Goal: Task Accomplishment & Management: Manage account settings

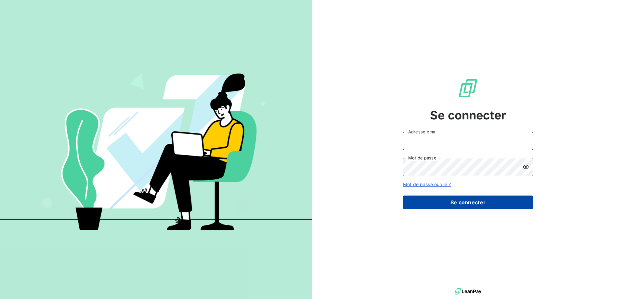
type input "adubourg@thibaut.fr"
click at [458, 205] on button "Se connecter" at bounding box center [468, 202] width 130 height 14
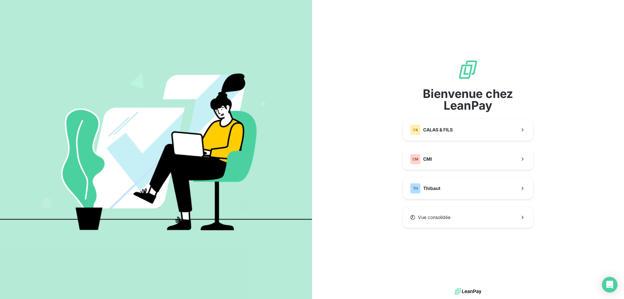
click at [447, 170] on div "Bienvenue chez LeanPay C& CALAS & FILS CM CMI TH Thibaut Vue consolidée" at bounding box center [468, 143] width 130 height 168
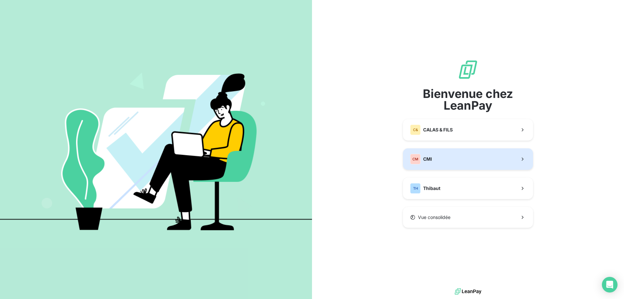
click at [447, 156] on button "CM CMI" at bounding box center [468, 158] width 130 height 21
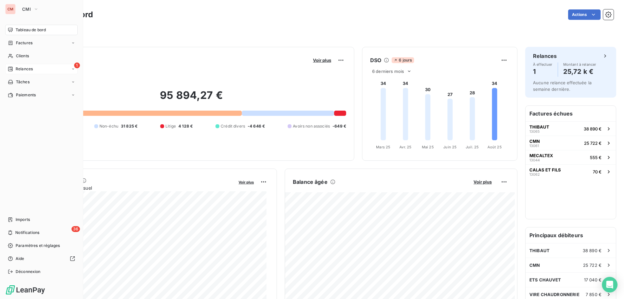
click at [13, 70] on div "Relances" at bounding box center [20, 69] width 25 height 6
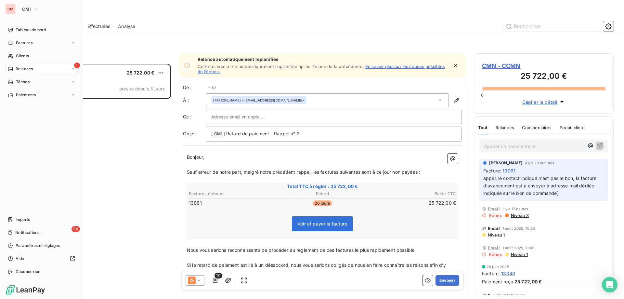
scroll to position [230, 135]
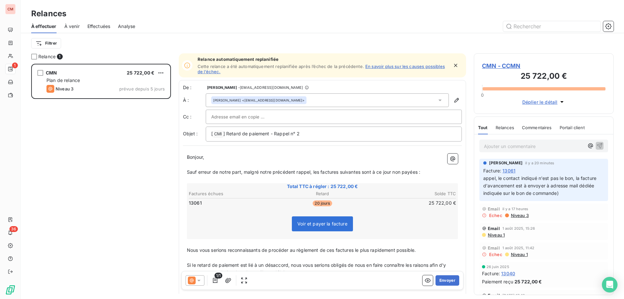
click at [507, 68] on span "CMN - CCMN" at bounding box center [544, 65] width 124 height 9
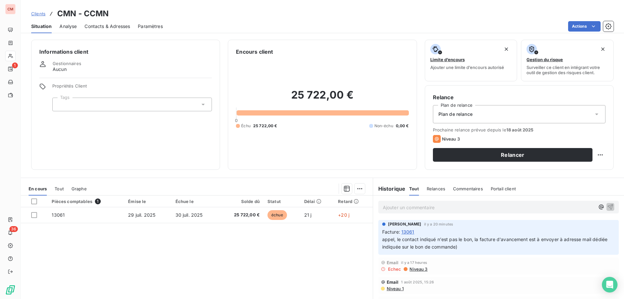
click at [114, 30] on div "Contacts & Adresses" at bounding box center [108, 27] width 46 height 14
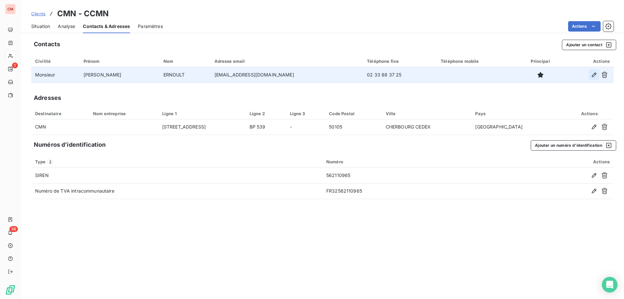
click at [591, 76] on icon "button" at bounding box center [594, 75] width 7 height 7
type input "Vincent"
type input "ERNOULT"
type input "vernoult@cmn-cherbourg.com"
type input "02 33 88 37 25"
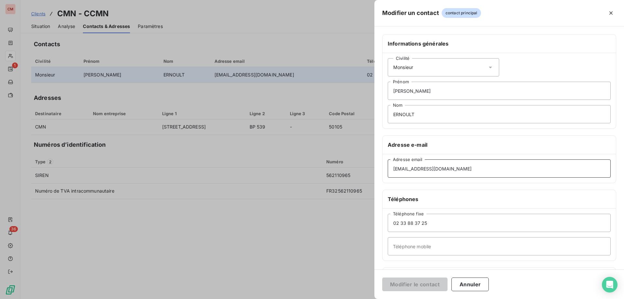
drag, startPoint x: 475, startPoint y: 169, endPoint x: 384, endPoint y: 171, distance: 90.4
click at [384, 171] on div "vernoult@cmn-cherbourg.com Adresse email" at bounding box center [500, 168] width 234 height 29
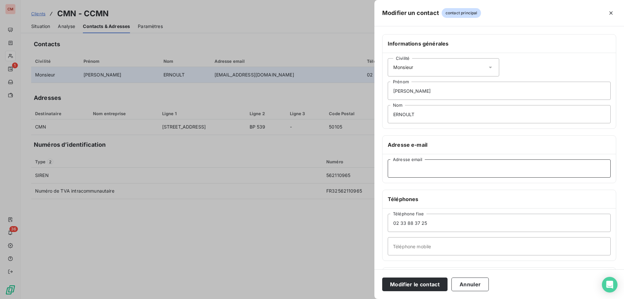
paste input "factures_fournisseurs@cmn-cherbourg.com"
type input "factures_fournisseurs@cmn-cherbourg.com"
click at [410, 284] on button "Modifier le contact" at bounding box center [414, 284] width 65 height 14
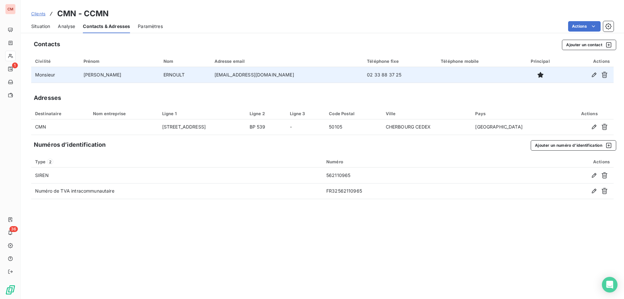
click at [41, 24] on span "Situation" at bounding box center [40, 26] width 19 height 7
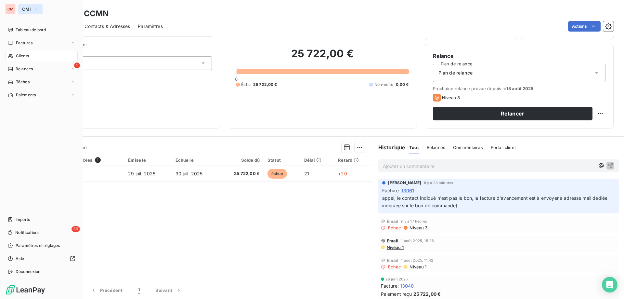
click at [25, 7] on span "CMI" at bounding box center [26, 9] width 9 height 5
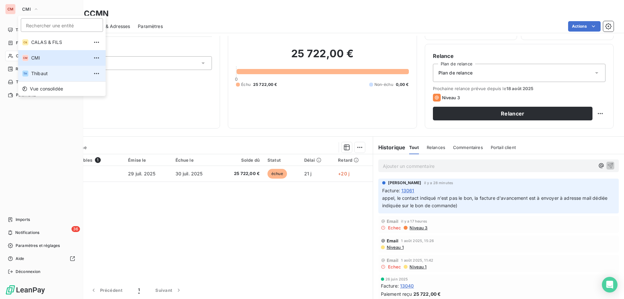
click at [33, 74] on span "Thibaut" at bounding box center [60, 73] width 58 height 7
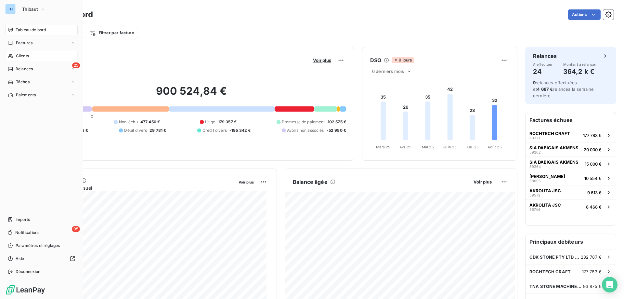
click at [28, 56] on span "Clients" at bounding box center [22, 56] width 13 height 6
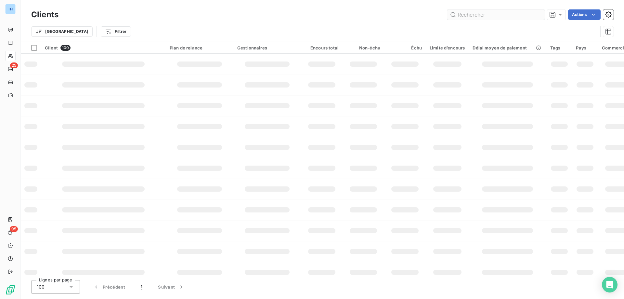
click at [502, 14] on input "text" at bounding box center [496, 14] width 98 height 10
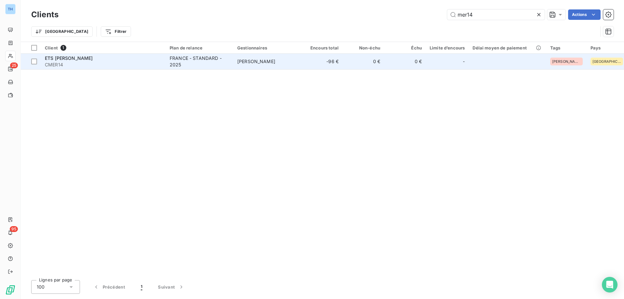
type input "mer14"
click at [245, 59] on span "[PERSON_NAME]" at bounding box center [256, 62] width 38 height 6
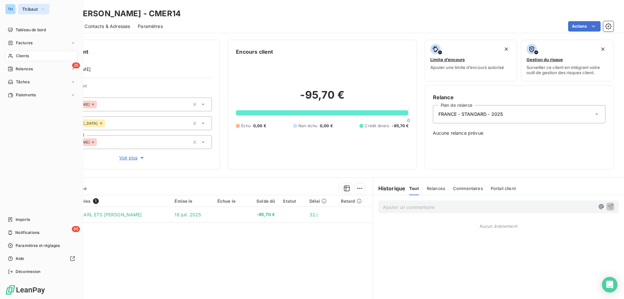
click at [23, 8] on span "Thibaut" at bounding box center [30, 9] width 16 height 5
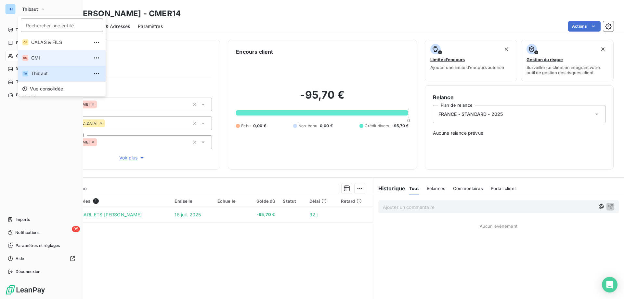
click at [37, 57] on span "CMI" at bounding box center [60, 58] width 58 height 7
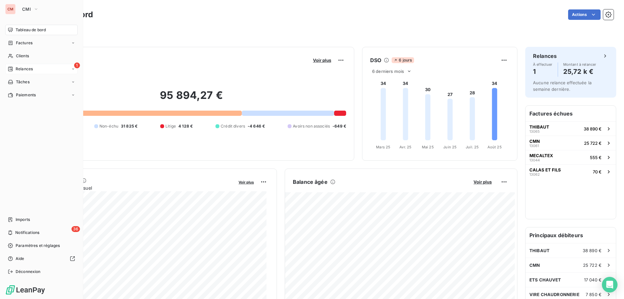
click at [17, 68] on span "Relances" at bounding box center [24, 69] width 17 height 6
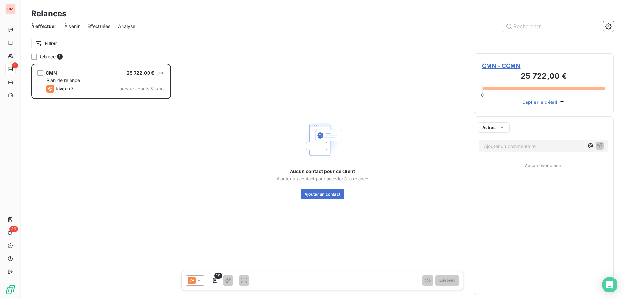
scroll to position [230, 135]
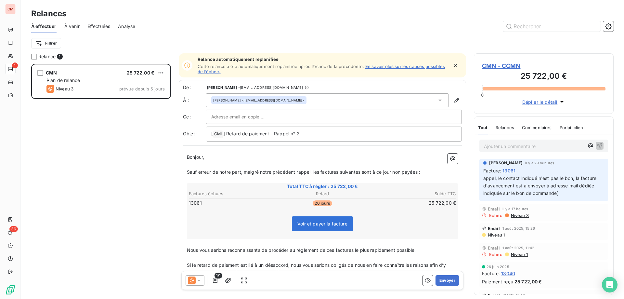
click at [495, 66] on span "CMN - CCMN" at bounding box center [544, 65] width 124 height 9
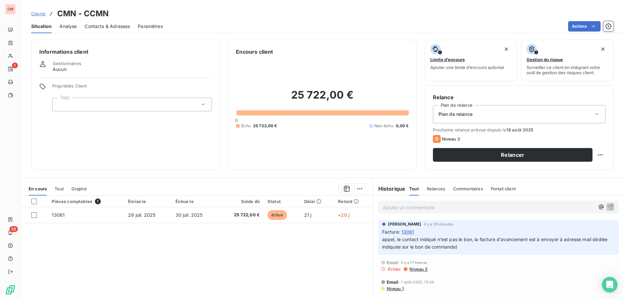
click at [105, 27] on span "Contacts & Adresses" at bounding box center [108, 26] width 46 height 7
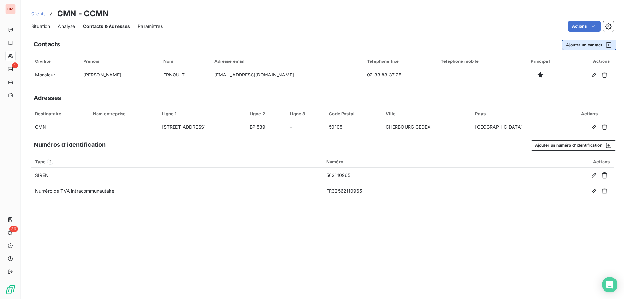
click at [581, 43] on button "Ajouter un contact" at bounding box center [589, 45] width 54 height 10
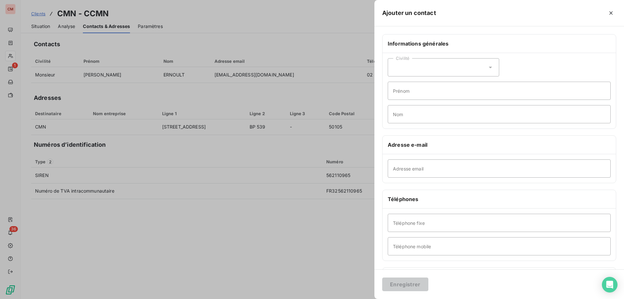
drag, startPoint x: 610, startPoint y: 10, endPoint x: 604, endPoint y: 10, distance: 6.2
click at [610, 10] on icon "button" at bounding box center [611, 13] width 7 height 7
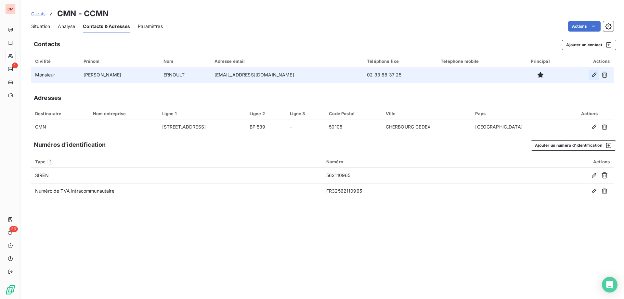
click at [595, 74] on icon "button" at bounding box center [594, 75] width 7 height 7
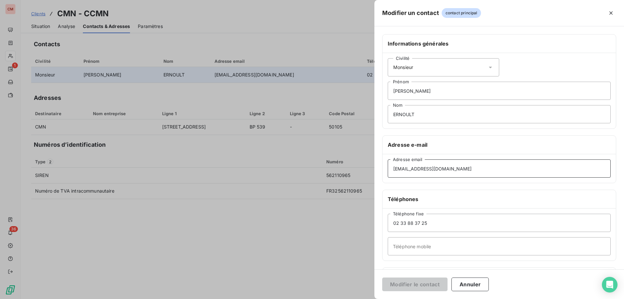
click at [516, 168] on input "factures_fournisseurs@cmn-cherbourg.com" at bounding box center [499, 168] width 223 height 18
drag, startPoint x: 510, startPoint y: 166, endPoint x: 386, endPoint y: 169, distance: 123.3
click at [386, 169] on div "factures_fournisseurs@cmn-cherbourg.com Adresse email" at bounding box center [500, 168] width 234 height 29
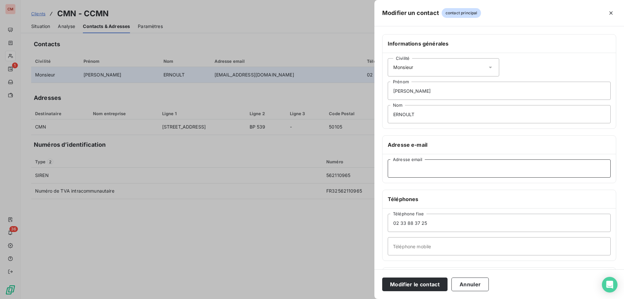
paste input "vernoult@cmn-cherbourg.com"
type input "vernoult@cmn-cherbourg.com"
click at [417, 284] on button "Modifier le contact" at bounding box center [414, 284] width 65 height 14
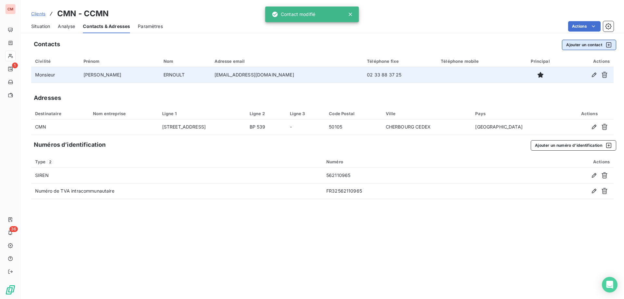
click at [581, 42] on button "Ajouter un contact" at bounding box center [589, 45] width 54 height 10
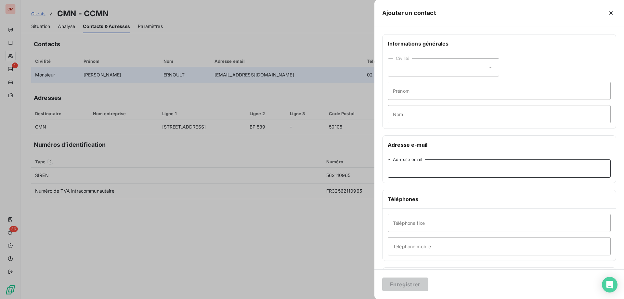
click at [412, 169] on input "Adresse email" at bounding box center [499, 168] width 223 height 18
paste input "factures_fournisseurs@cmn-cherbourg.com"
type input "factures_fournisseurs@cmn-cherbourg.com"
click at [396, 287] on button "Enregistrer" at bounding box center [405, 284] width 46 height 14
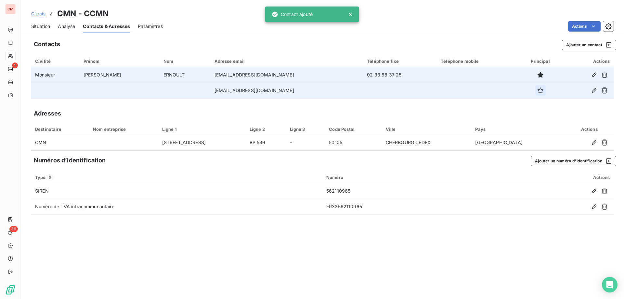
click at [541, 91] on icon "button" at bounding box center [541, 90] width 6 height 6
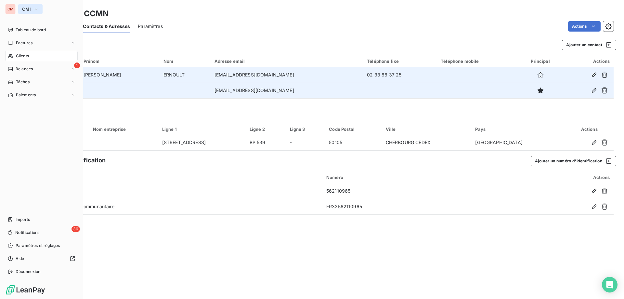
click at [25, 9] on span "CMI" at bounding box center [26, 9] width 9 height 5
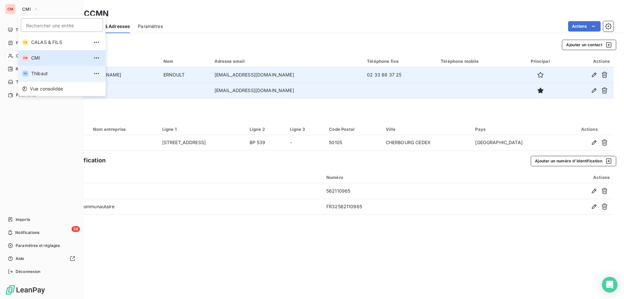
click at [39, 72] on span "Thibaut" at bounding box center [60, 73] width 58 height 7
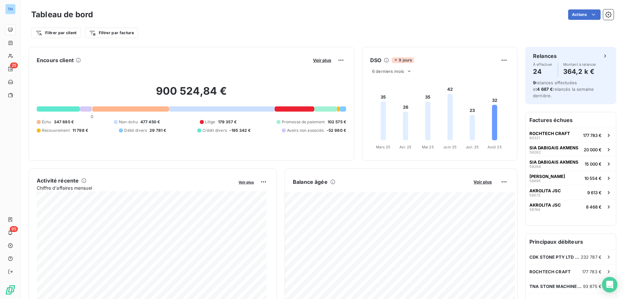
click at [14, 67] on div "25" at bounding box center [10, 69] width 10 height 10
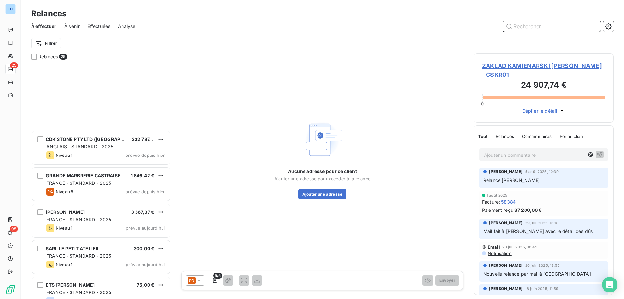
scroll to position [676, 0]
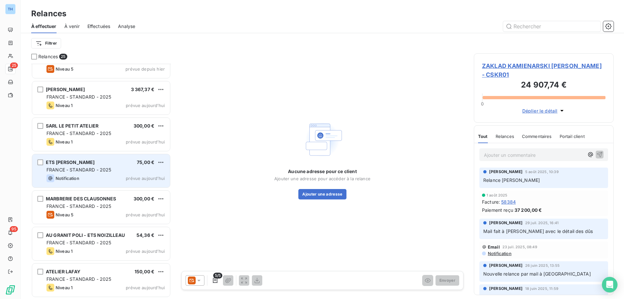
click at [123, 163] on div "ETS ALAIN GAU 75,00 €" at bounding box center [106, 162] width 118 height 6
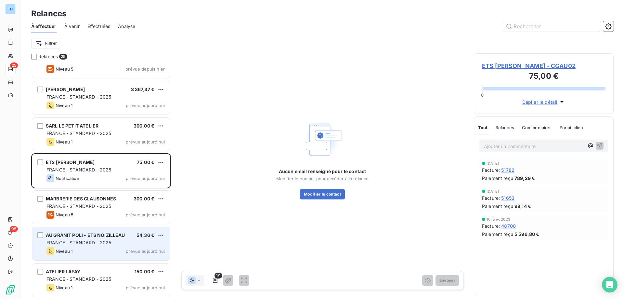
click at [106, 238] on div "AU GRANIT POLI - ETS NOIZILLEAU" at bounding box center [85, 235] width 79 height 7
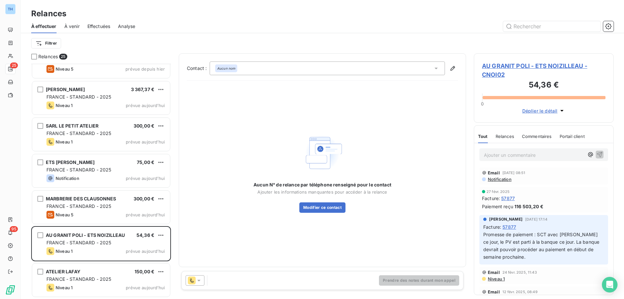
click at [512, 63] on span "AU GRANIT POLI - ETS NOIZILLEAU - CNOI02" at bounding box center [544, 70] width 124 height 18
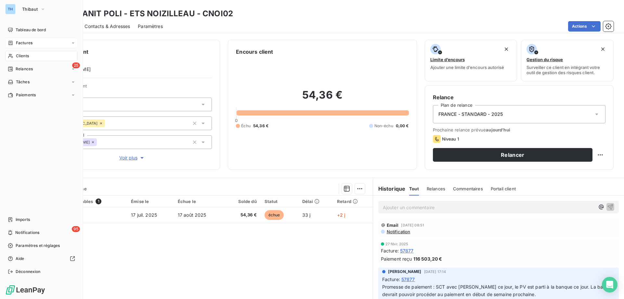
drag, startPoint x: 16, startPoint y: 70, endPoint x: 59, endPoint y: 48, distance: 49.0
click at [16, 70] on span "Relances" at bounding box center [24, 69] width 17 height 6
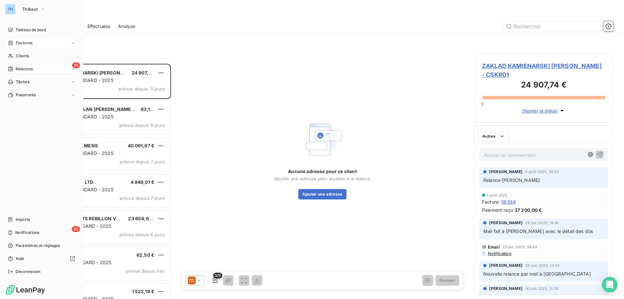
scroll to position [230, 135]
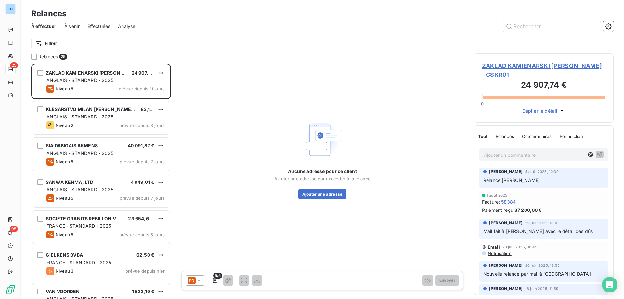
click at [172, 20] on div "À effectuer À venir Effectuées Analyse" at bounding box center [323, 27] width 604 height 14
click at [47, 41] on html "TH 25 95 Relances À effectuer À venir Effectuées Analyse Filtrer Relances 25 ZA…" at bounding box center [312, 149] width 624 height 299
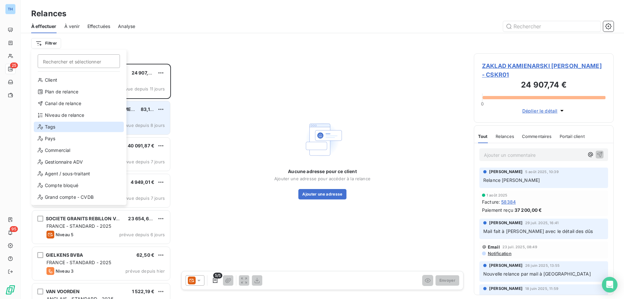
drag, startPoint x: 51, startPoint y: 125, endPoint x: 83, endPoint y: 112, distance: 34.5
click at [51, 125] on div "Tags" at bounding box center [79, 127] width 90 height 10
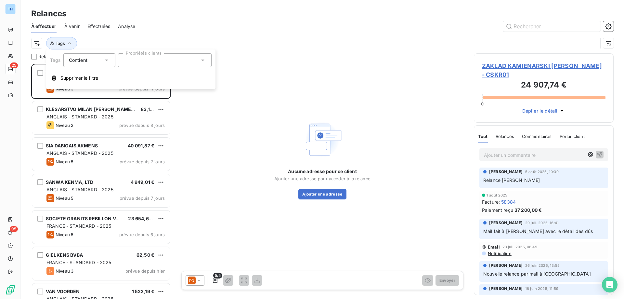
click at [165, 63] on div at bounding box center [165, 60] width 94 height 14
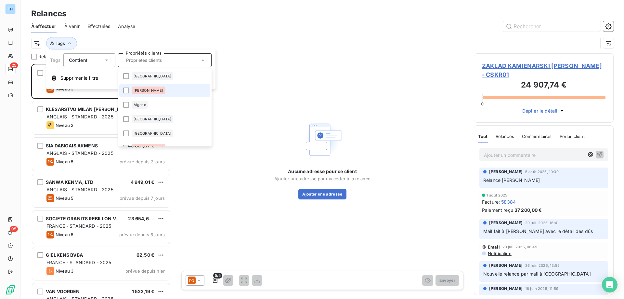
click at [162, 88] on li "Alexia Dubourg" at bounding box center [164, 90] width 91 height 13
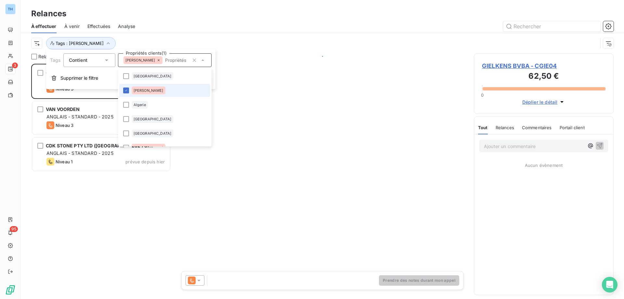
scroll to position [230, 135]
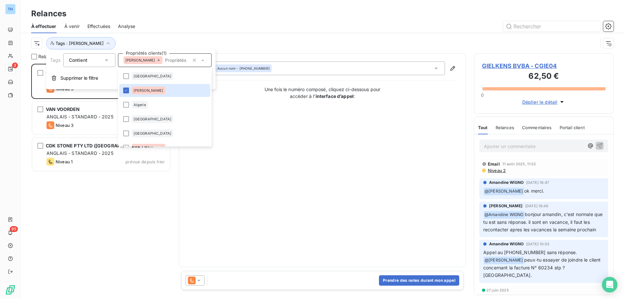
click at [168, 33] on div "À effectuer À venir Effectuées Analyse Tags : Alexia Dubourg" at bounding box center [323, 37] width 604 height 34
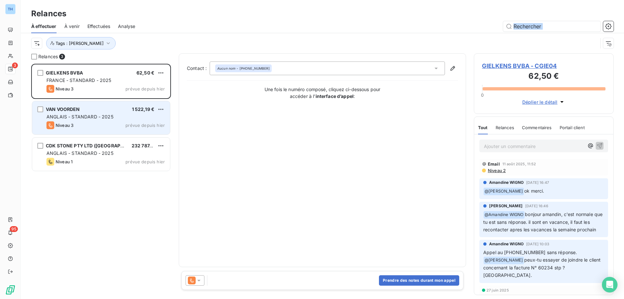
click at [98, 116] on span "ANGLAIS - STANDARD - 2025" at bounding box center [80, 117] width 67 height 6
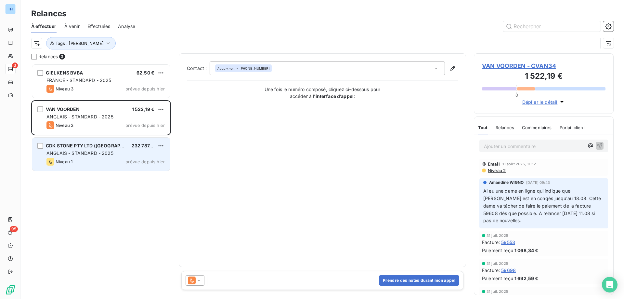
click at [91, 153] on span "ANGLAIS - STANDARD - 2025" at bounding box center [80, 153] width 67 height 6
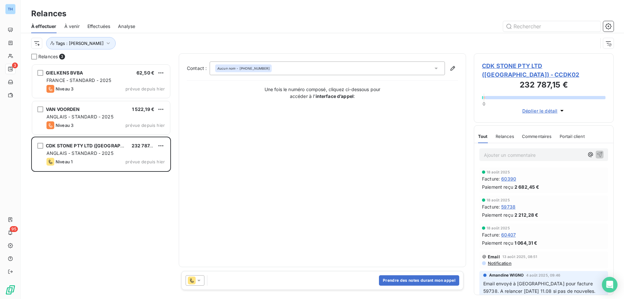
click at [548, 67] on span "CDK STONE PTY LTD (AUSTRALIA) - CCDK02" at bounding box center [544, 70] width 124 height 18
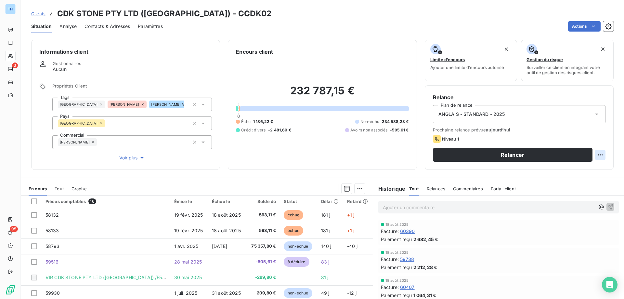
click at [597, 158] on html "TH 3 95 Clients CDK STONE PTY LTD (AUSTRALIA) - CCDK02 Situation Analyse Contac…" at bounding box center [312, 149] width 624 height 299
click at [559, 172] on div "Replanifier cette action" at bounding box center [569, 169] width 58 height 10
select select "7"
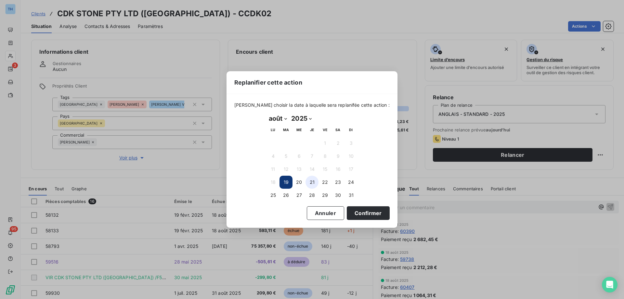
click at [310, 183] on button "21" at bounding box center [312, 182] width 13 height 13
drag, startPoint x: 355, startPoint y: 217, endPoint x: 381, endPoint y: 219, distance: 25.5
click at [355, 217] on button "Confirmer" at bounding box center [368, 213] width 43 height 14
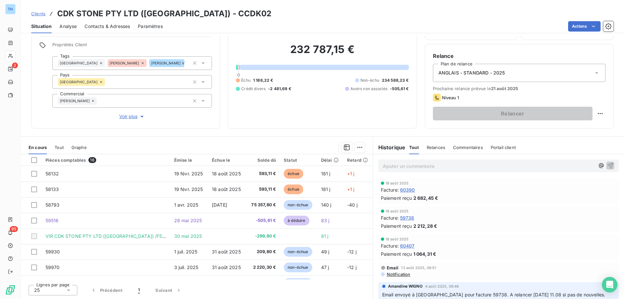
click at [36, 14] on span "Clients" at bounding box center [38, 13] width 14 height 5
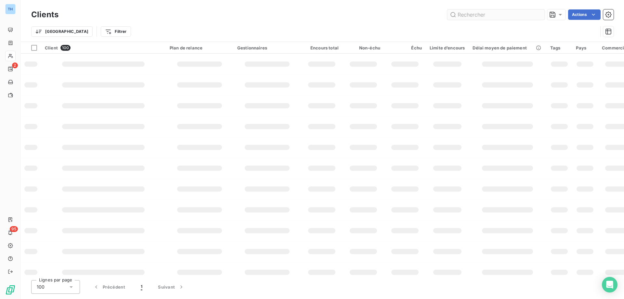
click at [480, 13] on input "text" at bounding box center [496, 14] width 98 height 10
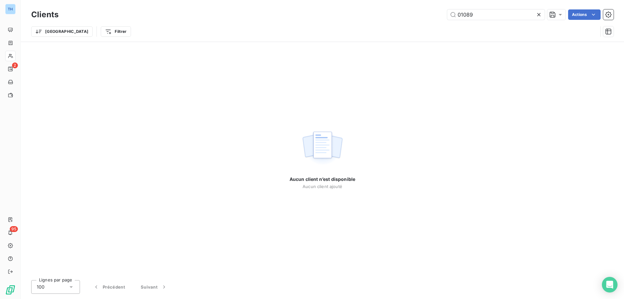
type input "01089"
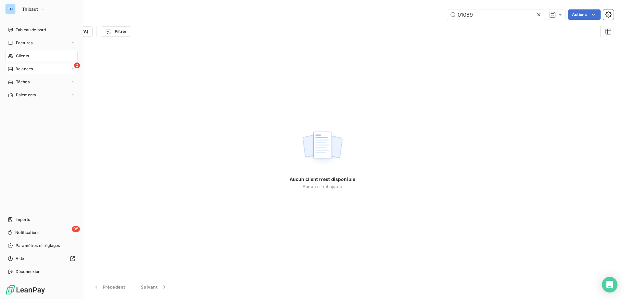
click at [15, 70] on div "Relances" at bounding box center [20, 69] width 25 height 6
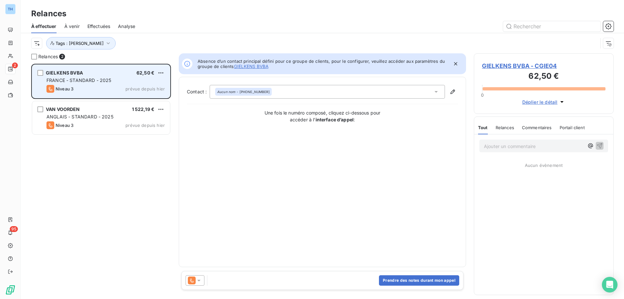
scroll to position [230, 135]
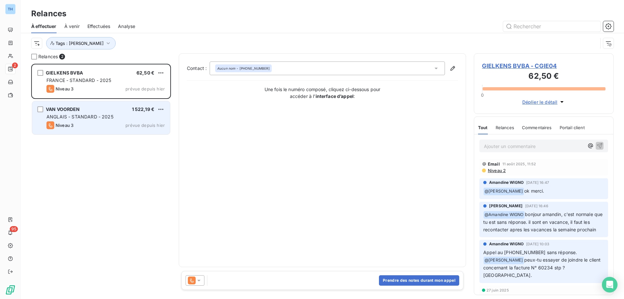
click at [93, 112] on div "VAN VOORDEN 1 522,19 €" at bounding box center [106, 109] width 118 height 6
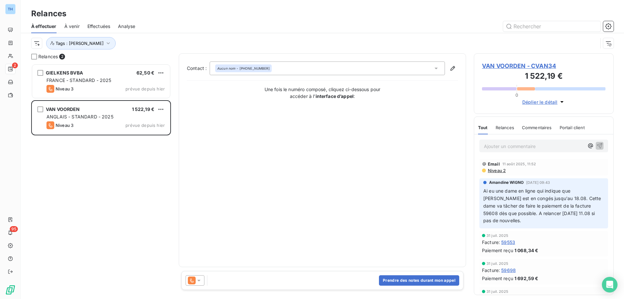
click at [198, 279] on icon at bounding box center [199, 280] width 7 height 7
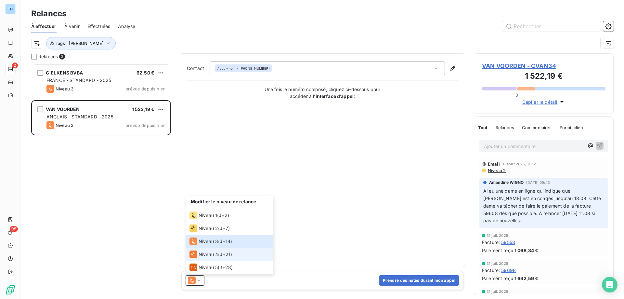
click at [232, 251] on span "J+21 )" at bounding box center [226, 254] width 12 height 7
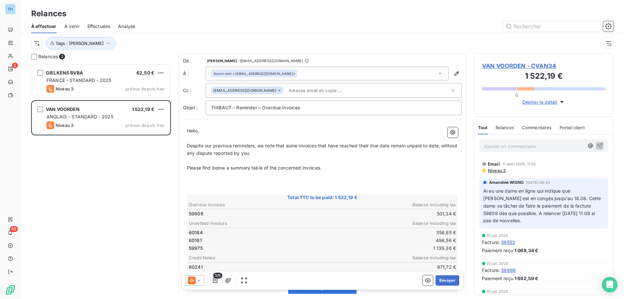
scroll to position [230, 135]
click at [529, 64] on span "VAN VOORDEN - CVAN34" at bounding box center [544, 65] width 124 height 9
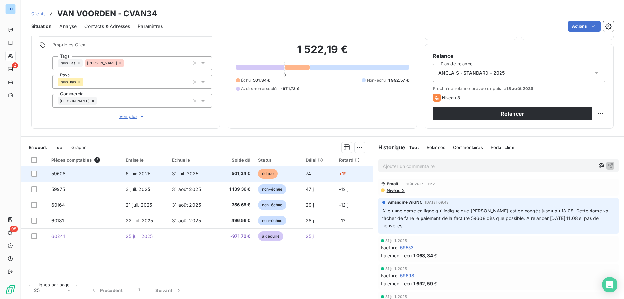
scroll to position [9, 0]
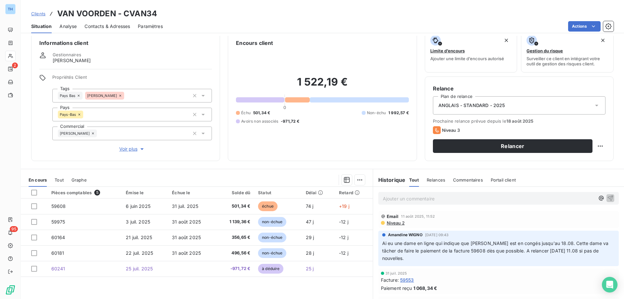
click at [394, 199] on p "Ajouter un commentaire ﻿" at bounding box center [489, 198] width 212 height 8
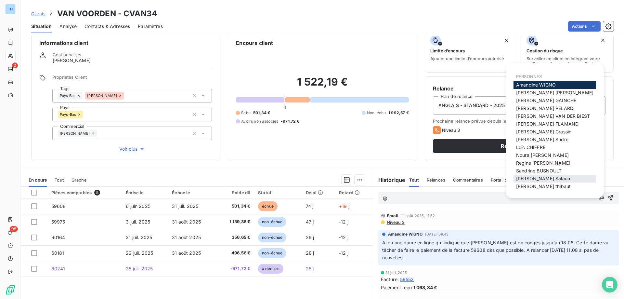
scroll to position [17, 0]
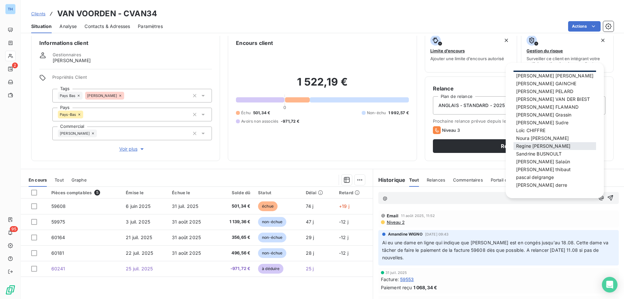
click at [536, 147] on span "Regine VINCENT" at bounding box center [543, 146] width 54 height 6
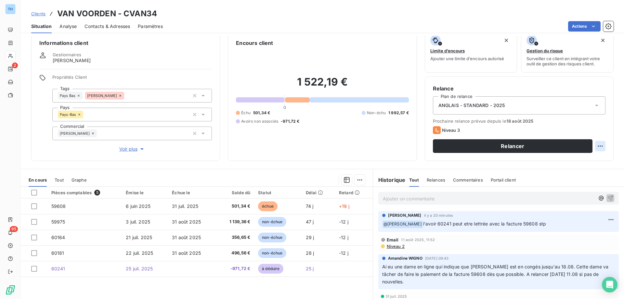
click at [594, 145] on html "TH 2 95 Clients VAN VOORDEN - CVAN34 Situation Analyse Contacts & Adresses Para…" at bounding box center [312, 149] width 624 height 299
click at [585, 158] on div "Replanifier cette action" at bounding box center [569, 160] width 58 height 10
select select "7"
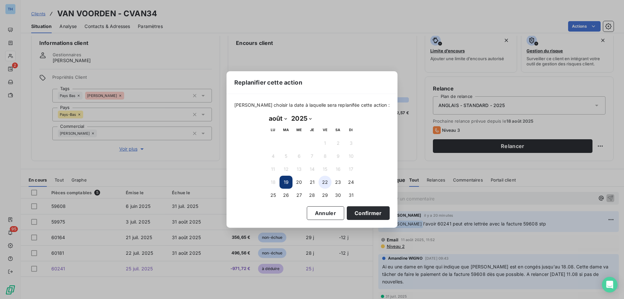
click at [326, 183] on button "22" at bounding box center [325, 182] width 13 height 13
click at [367, 213] on button "Confirmer" at bounding box center [368, 213] width 43 height 14
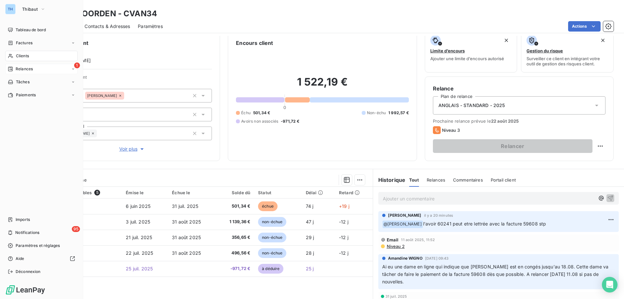
click at [8, 67] on icon at bounding box center [10, 68] width 5 height 5
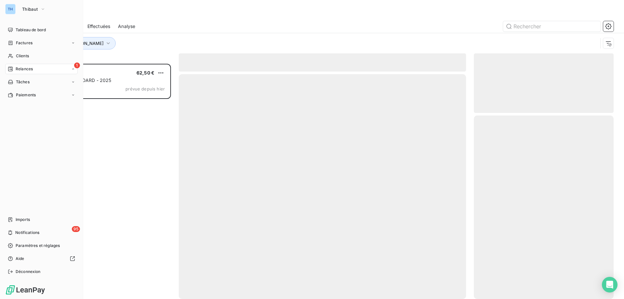
scroll to position [230, 135]
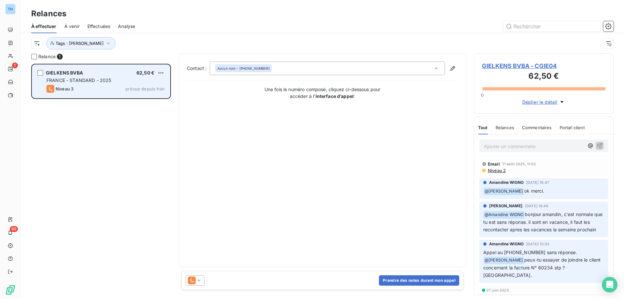
click at [103, 86] on div "Niveau 3 prévue depuis hier" at bounding box center [106, 89] width 118 height 8
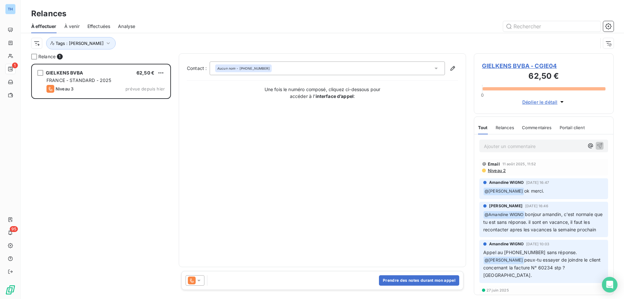
click at [493, 67] on span "GIELKENS BVBA - CGIE04" at bounding box center [544, 65] width 124 height 9
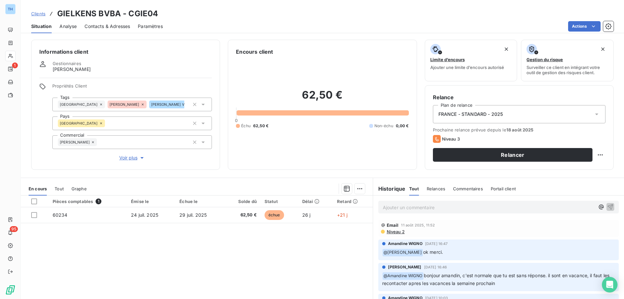
click at [109, 26] on span "Contacts & Adresses" at bounding box center [108, 26] width 46 height 7
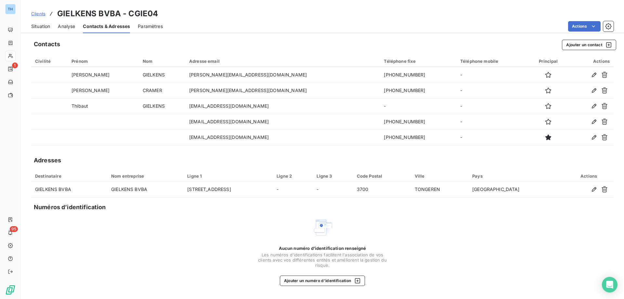
click at [34, 27] on span "Situation" at bounding box center [40, 26] width 19 height 7
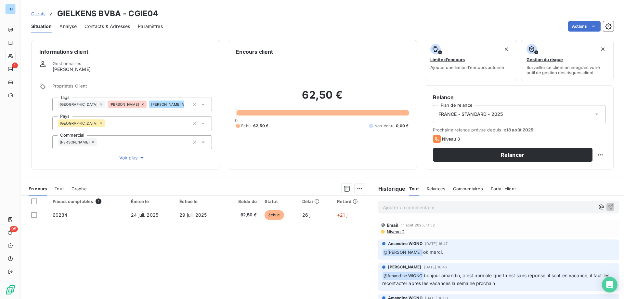
scroll to position [33, 0]
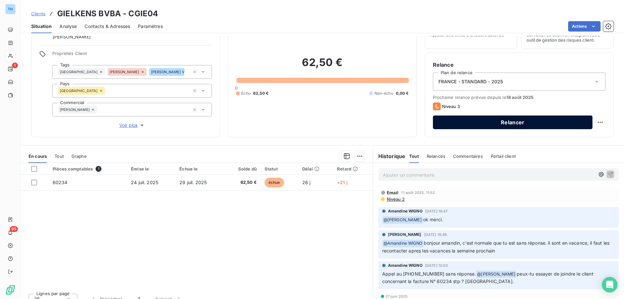
click at [472, 123] on button "Relancer" at bounding box center [513, 122] width 160 height 14
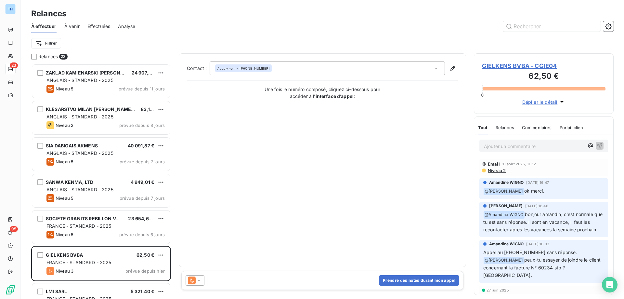
scroll to position [230, 135]
click at [196, 280] on icon at bounding box center [199, 280] width 7 height 7
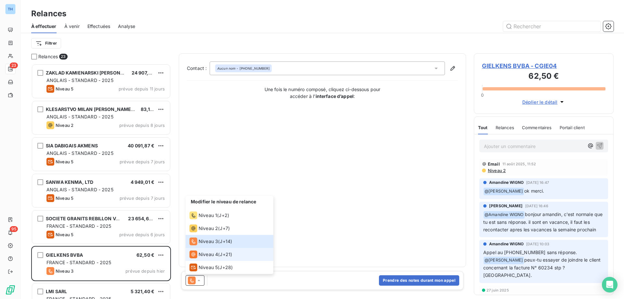
click at [237, 253] on li "Niveau 4 ( J+21 )" at bounding box center [230, 254] width 88 height 13
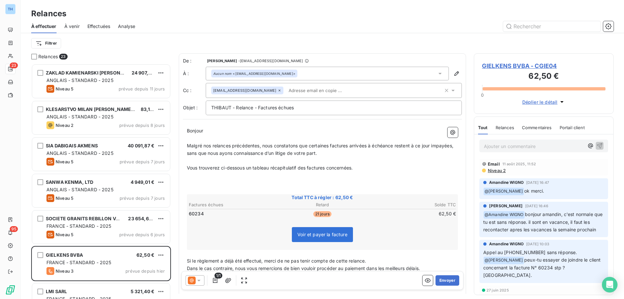
click at [286, 92] on input "text" at bounding box center [323, 91] width 75 height 10
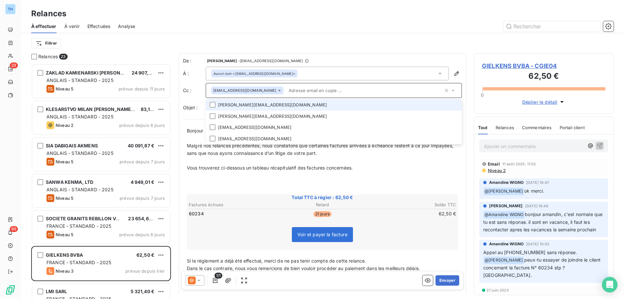
click at [292, 85] on div "sderre@thibaut.fr" at bounding box center [334, 90] width 256 height 15
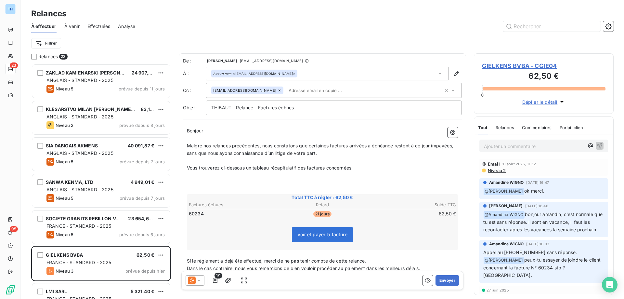
click at [293, 69] on div "Aucun nom <info@gielkens.com>" at bounding box center [327, 74] width 243 height 14
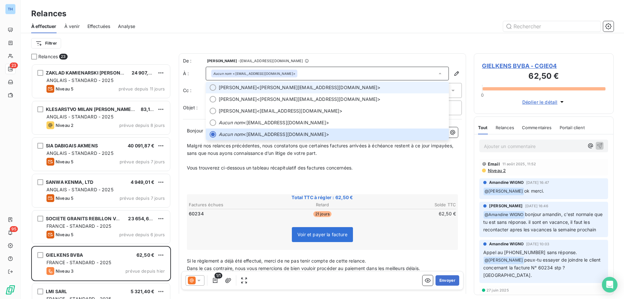
click at [291, 85] on span "Norbert GIELKENS <norbert@gielkens.com>" at bounding box center [332, 87] width 226 height 7
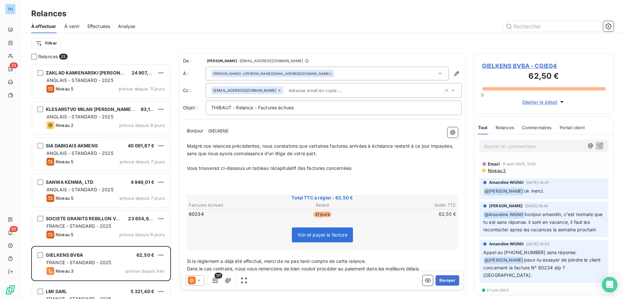
click at [322, 73] on div "Norbert GIELKENS <norbert@gielkens.com>" at bounding box center [327, 74] width 243 height 14
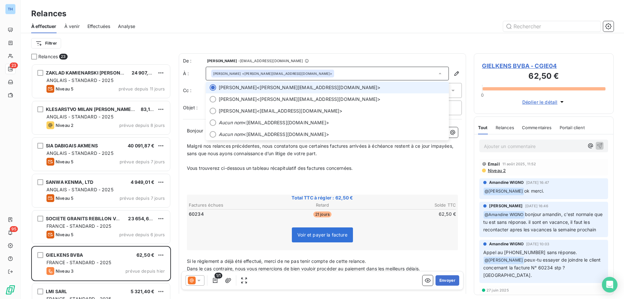
click at [310, 83] on li "Norbert GIELKENS <norbert@gielkens.com>" at bounding box center [327, 88] width 243 height 12
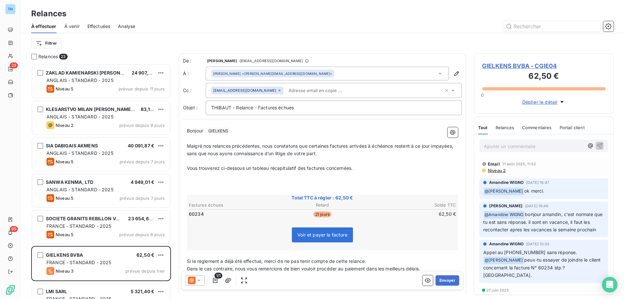
click at [286, 90] on input "text" at bounding box center [323, 91] width 75 height 10
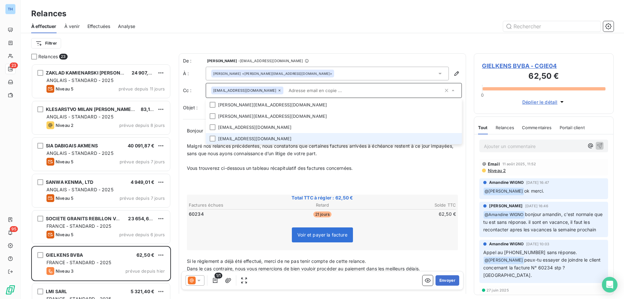
click at [257, 137] on li "info@gielkens.com" at bounding box center [334, 138] width 256 height 11
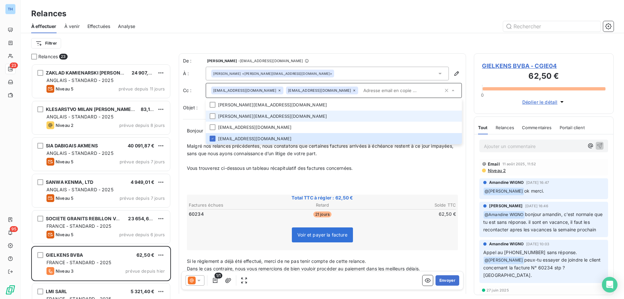
click at [265, 116] on li "chris@gielkens.com" at bounding box center [334, 116] width 256 height 11
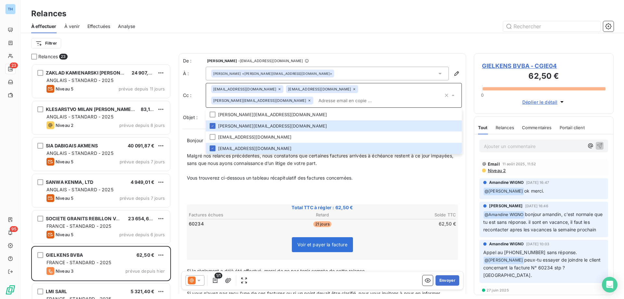
click at [318, 40] on div "Filtrer" at bounding box center [322, 43] width 583 height 12
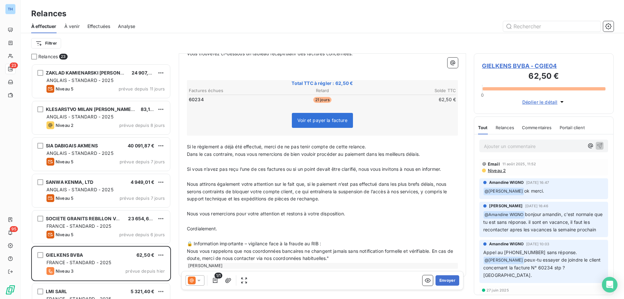
scroll to position [0, 0]
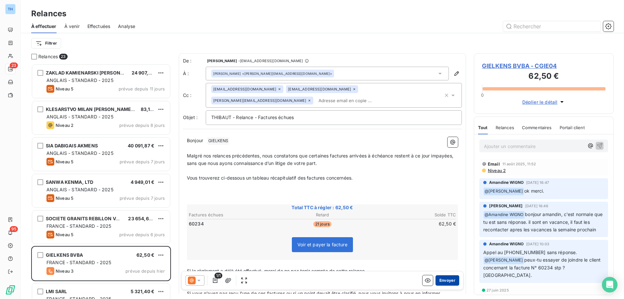
click at [440, 281] on button "Envoyer" at bounding box center [448, 280] width 24 height 10
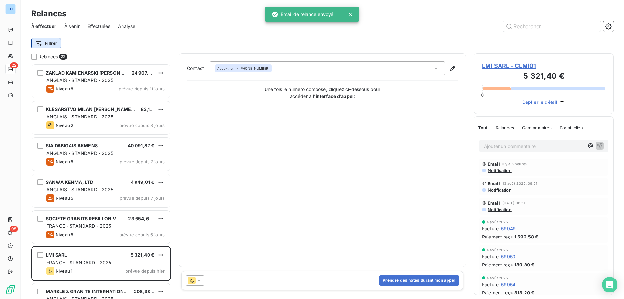
click at [51, 45] on html "TH 22 95 Relances À effectuer À venir Effectuées Analyse Filtrer Relances 22 ZA…" at bounding box center [312, 149] width 624 height 299
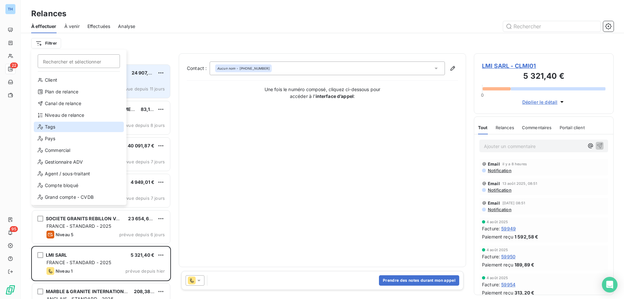
drag, startPoint x: 58, startPoint y: 129, endPoint x: 96, endPoint y: 97, distance: 50.3
click at [58, 129] on div "Tags" at bounding box center [79, 127] width 90 height 10
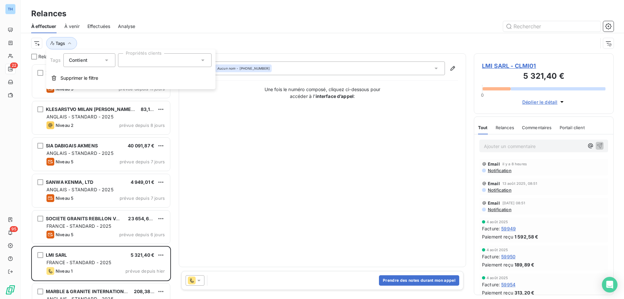
drag, startPoint x: 137, startPoint y: 63, endPoint x: 143, endPoint y: 66, distance: 7.0
click at [137, 63] on div at bounding box center [165, 60] width 94 height 14
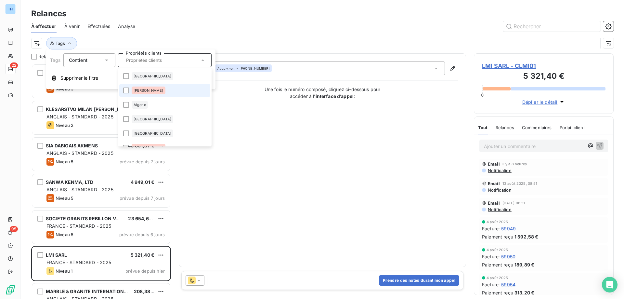
click at [167, 91] on li "Alexia Dubourg" at bounding box center [164, 90] width 91 height 13
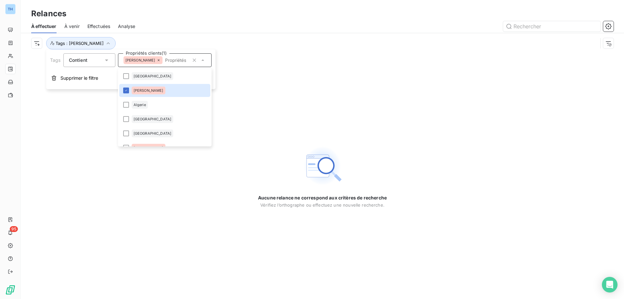
click at [169, 59] on input "text" at bounding box center [176, 60] width 27 height 6
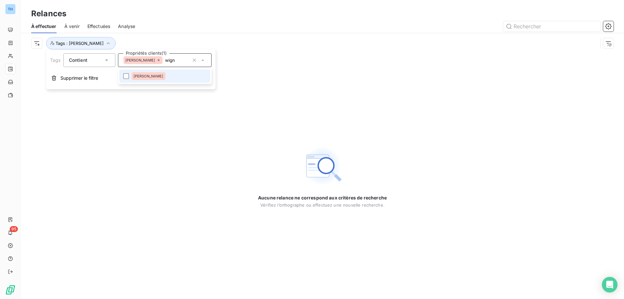
type input "wign"
click at [172, 73] on li "Amandine Wigno" at bounding box center [164, 76] width 91 height 13
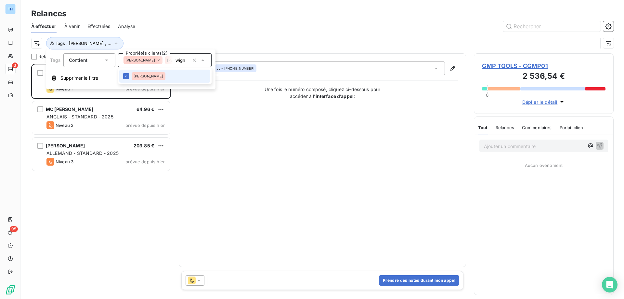
scroll to position [230, 135]
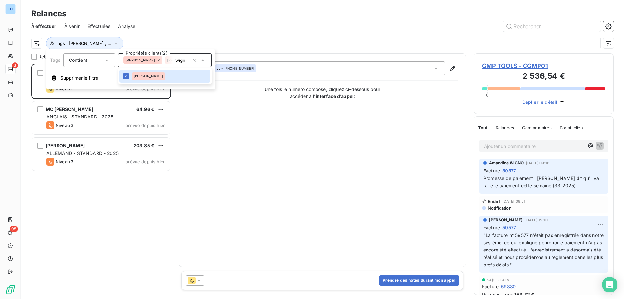
click at [173, 43] on div "Tags : Alexia Dubourg , ..." at bounding box center [314, 43] width 567 height 12
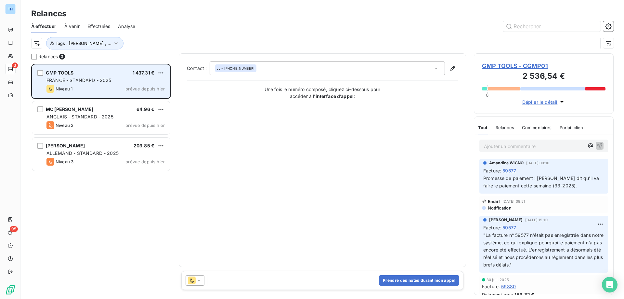
click at [105, 81] on span "FRANCE - STANDARD - 2025" at bounding box center [79, 80] width 65 height 6
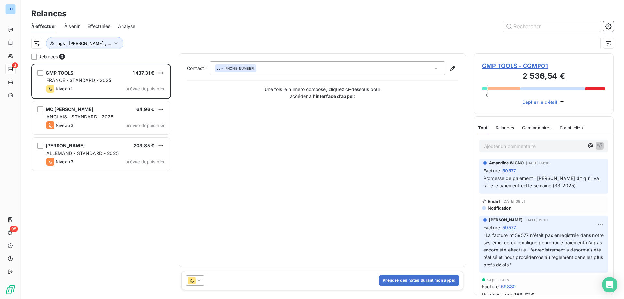
click at [508, 65] on span "GMP TOOLS - CGMP01" at bounding box center [544, 65] width 124 height 9
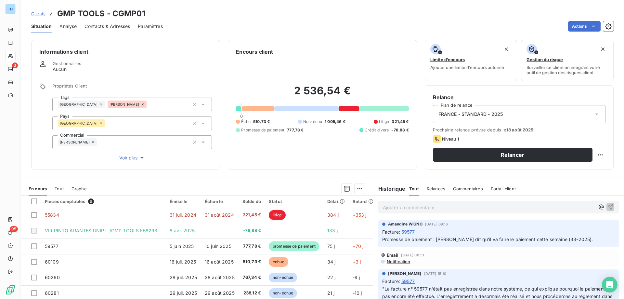
scroll to position [33, 0]
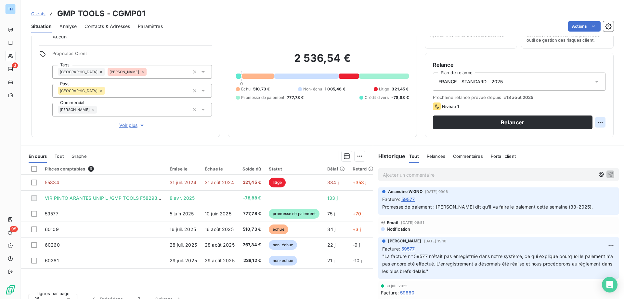
click at [595, 123] on html "TH 3 95 Clients GMP TOOLS - CGMP01 Situation Analyse Contacts & Adresses Paramè…" at bounding box center [312, 149] width 624 height 299
click at [573, 141] on div "Replanifier cette action" at bounding box center [569, 136] width 58 height 10
select select "7"
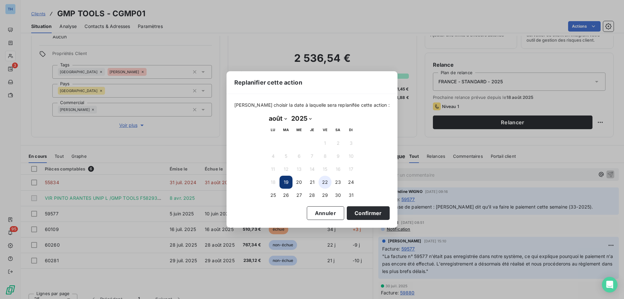
click at [324, 181] on button "22" at bounding box center [325, 182] width 13 height 13
click at [350, 210] on button "Confirmer" at bounding box center [368, 213] width 43 height 14
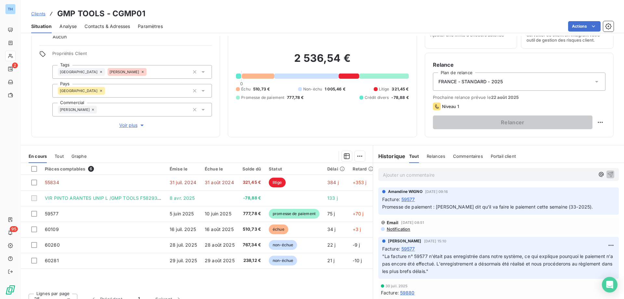
click at [398, 175] on p "Ajouter un commentaire ﻿" at bounding box center [489, 175] width 212 height 8
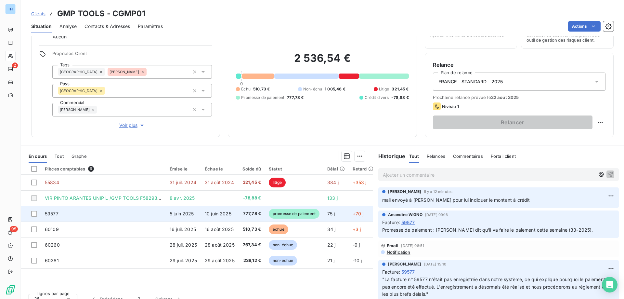
click at [207, 207] on td "10 juin 2025" at bounding box center [220, 214] width 38 height 16
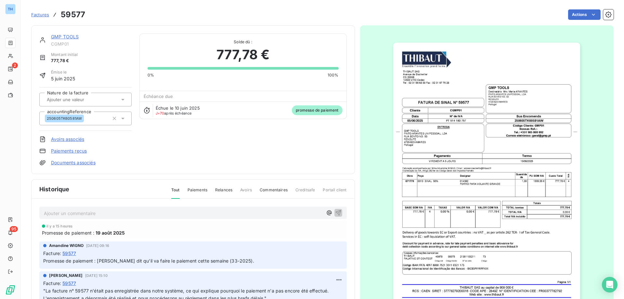
click at [61, 35] on link "GMP TOOLS" at bounding box center [65, 37] width 28 height 6
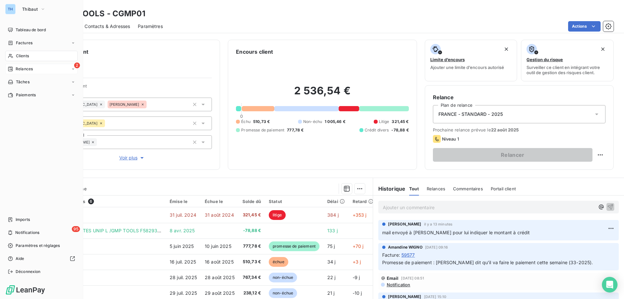
click at [12, 71] on icon at bounding box center [10, 69] width 5 height 5
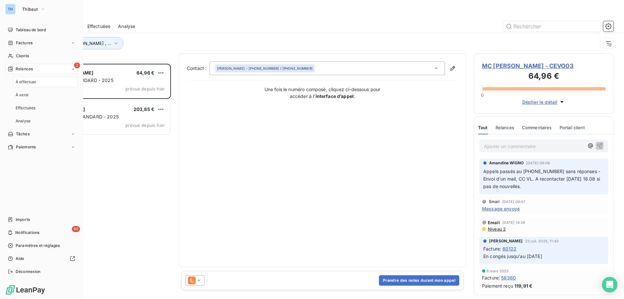
scroll to position [230, 135]
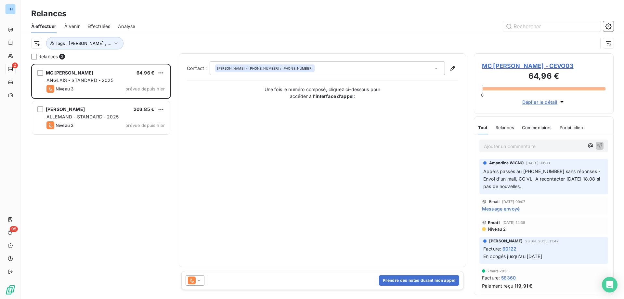
click at [164, 159] on div "MC EVOY STONE 64,96 € ANGLAIS - STANDARD - 2025 Niveau 3 prévue depuis hier WOL…" at bounding box center [101, 181] width 140 height 235
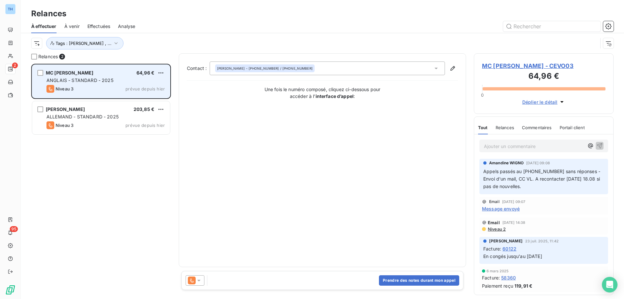
click at [109, 89] on div "Niveau 3 prévue depuis hier" at bounding box center [106, 89] width 118 height 8
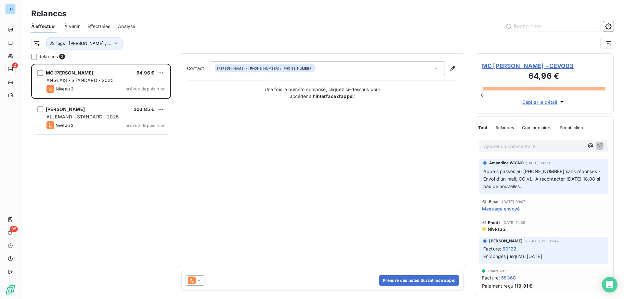
click at [530, 66] on span "MC EVOY STONE - CEVO03" at bounding box center [544, 65] width 124 height 9
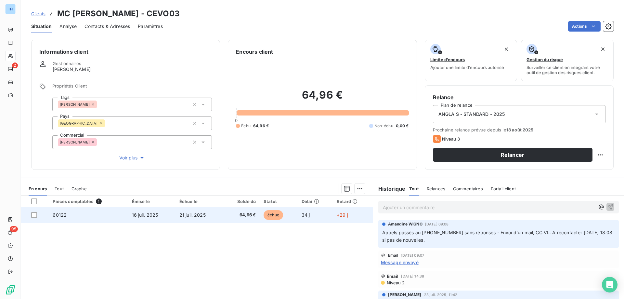
click at [221, 217] on td "21 juil. 2025" at bounding box center [199, 215] width 47 height 16
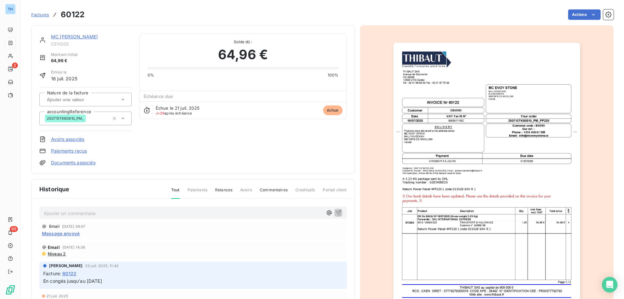
click at [64, 37] on link "MC EVOY STONE" at bounding box center [74, 37] width 47 height 6
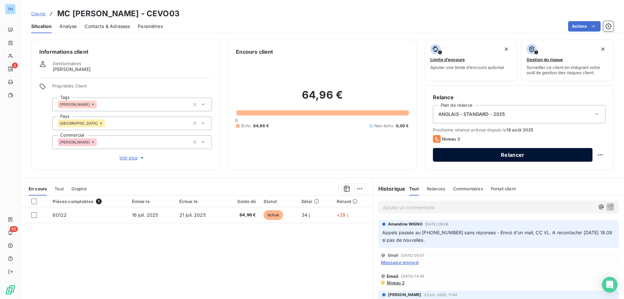
click at [474, 156] on button "Relancer" at bounding box center [513, 155] width 160 height 14
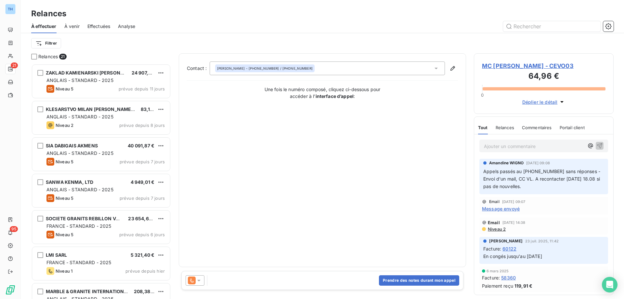
scroll to position [230, 135]
click at [197, 279] on icon at bounding box center [199, 280] width 7 height 7
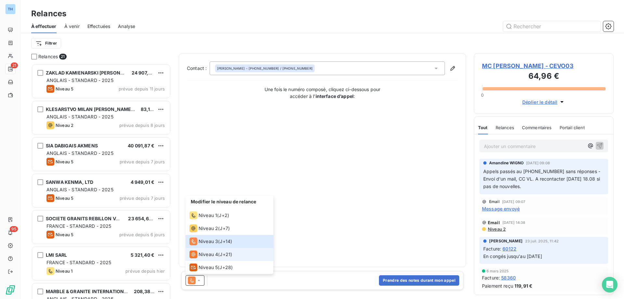
click at [209, 254] on span "Niveau 4" at bounding box center [209, 254] width 20 height 7
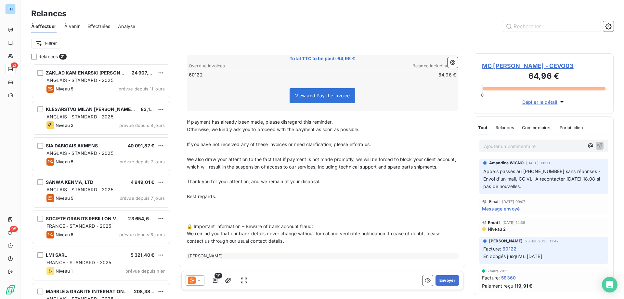
scroll to position [0, 0]
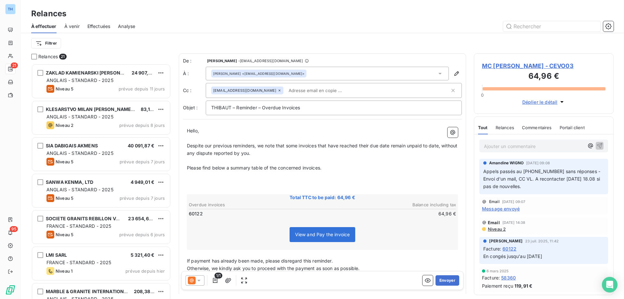
click at [496, 63] on span "MC EVOY STONE - CEVO03" at bounding box center [544, 65] width 124 height 9
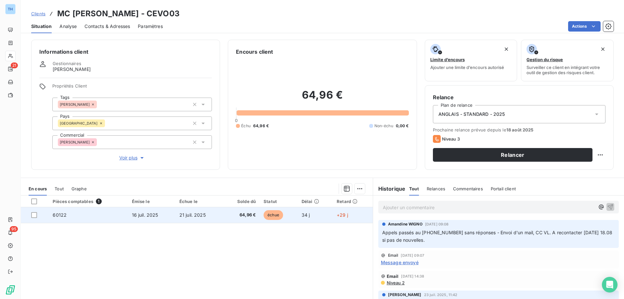
click at [232, 215] on span "64,96 €" at bounding box center [241, 215] width 29 height 7
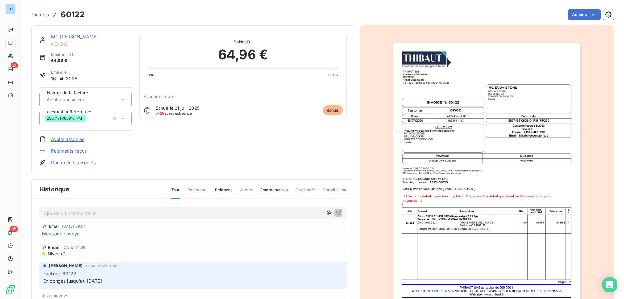
click at [73, 36] on link "MC EVOY STONE" at bounding box center [74, 37] width 47 height 6
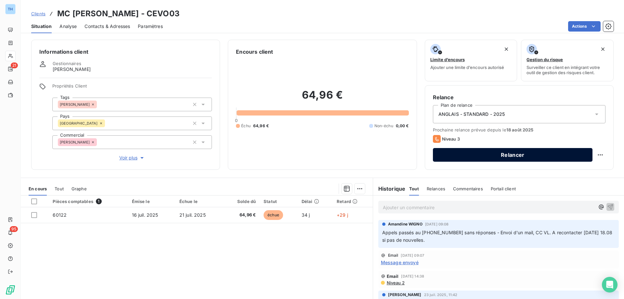
click at [466, 157] on button "Relancer" at bounding box center [513, 155] width 160 height 14
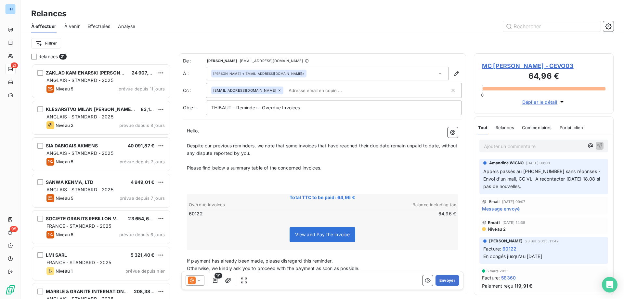
scroll to position [230, 135]
click at [197, 278] on icon at bounding box center [199, 280] width 7 height 7
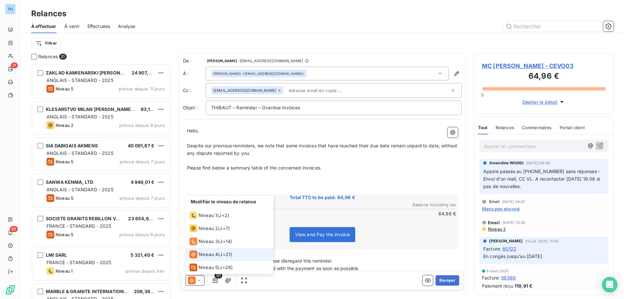
click at [219, 253] on div "Niveau 4 ( J+21 )" at bounding box center [211, 254] width 43 height 8
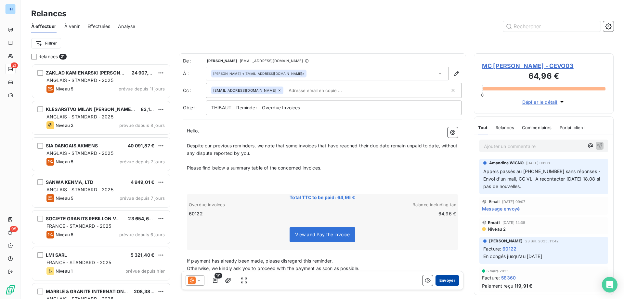
click at [441, 281] on button "Envoyer" at bounding box center [448, 280] width 24 height 10
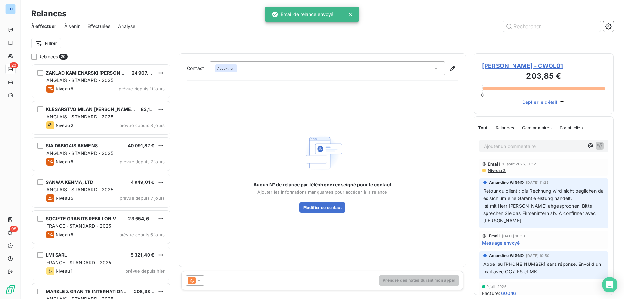
click at [130, 44] on div "Filtrer" at bounding box center [322, 43] width 583 height 12
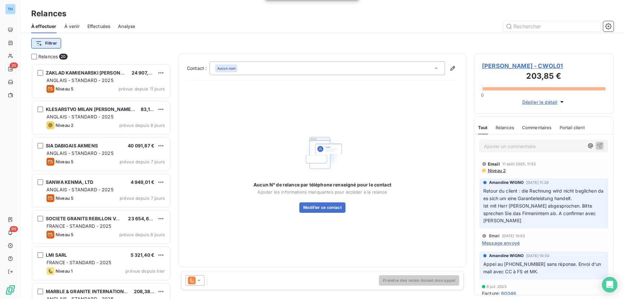
click at [59, 44] on html "TH 20 95 Relances À effectuer À venir Effectuées Analyse Filtrer Relances 20 ZA…" at bounding box center [312, 149] width 624 height 299
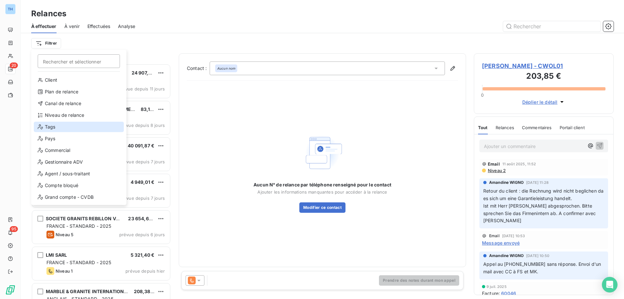
click at [52, 128] on div "Tags" at bounding box center [79, 127] width 90 height 10
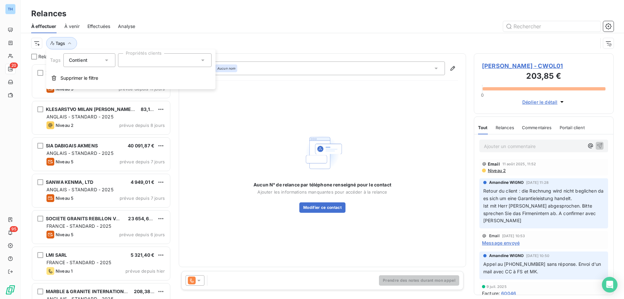
click at [145, 62] on div at bounding box center [165, 60] width 94 height 14
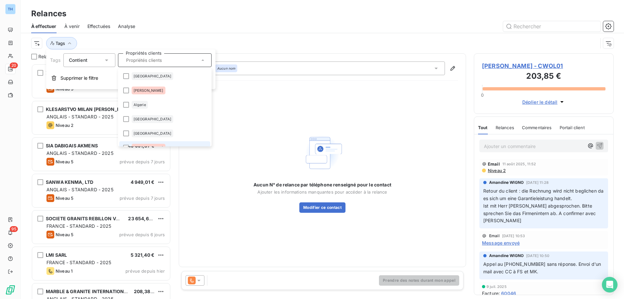
click at [171, 142] on li "Amandine Wigno" at bounding box center [164, 147] width 91 height 13
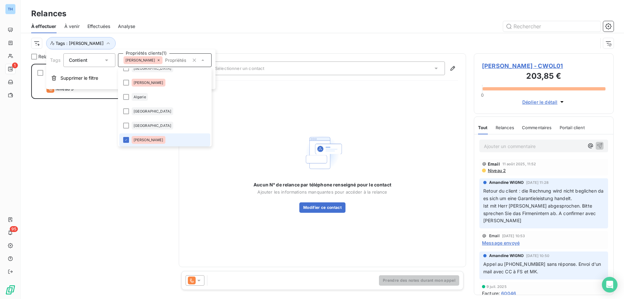
scroll to position [230, 135]
click at [93, 94] on div "WOLF PETRA FREITAL 203,85 € ALLEMAND - STANDARD - 2025 Niveau 3 prévue depuis h…" at bounding box center [101, 81] width 138 height 33
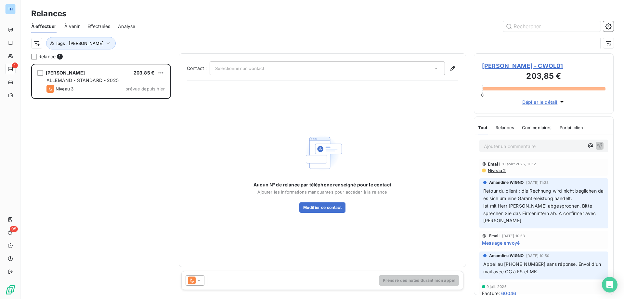
click at [501, 65] on span "WOLF PETRA FREITAL - CWOL01" at bounding box center [544, 65] width 124 height 9
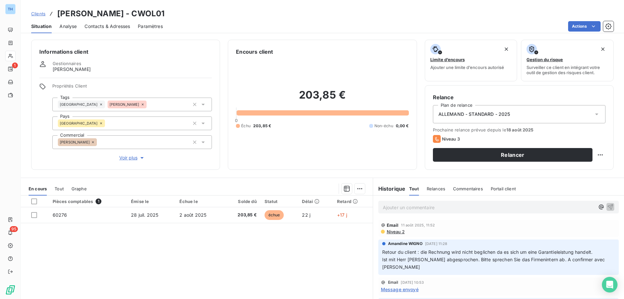
scroll to position [33, 0]
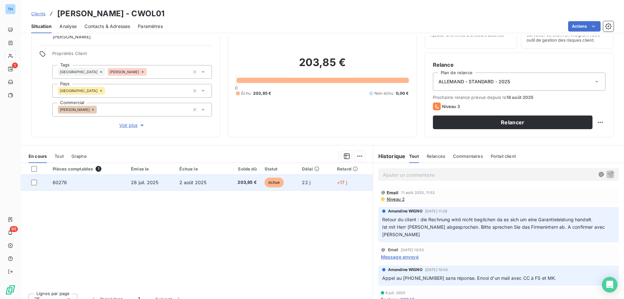
click at [109, 184] on td "60276" at bounding box center [88, 183] width 78 height 16
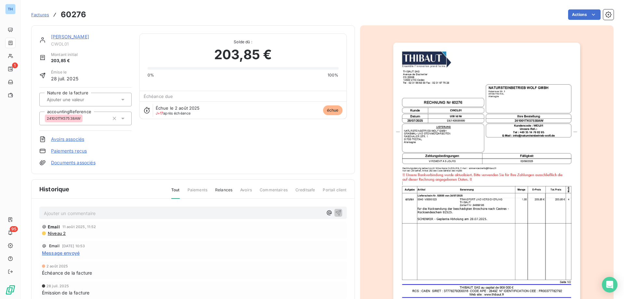
click at [75, 36] on link "WOLF PETRA FREITAL" at bounding box center [70, 37] width 38 height 6
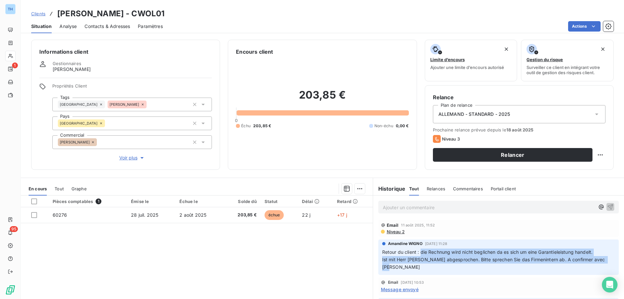
drag, startPoint x: 418, startPoint y: 251, endPoint x: 425, endPoint y: 268, distance: 18.4
click at [425, 268] on p "Retour du client : die Rechnung wird nicht beglichen da es sich um eine Garanti…" at bounding box center [498, 259] width 233 height 22
copy span "die Rechnung wird nicht beglichen da es sich um eine Garantieleistung handelt. …"
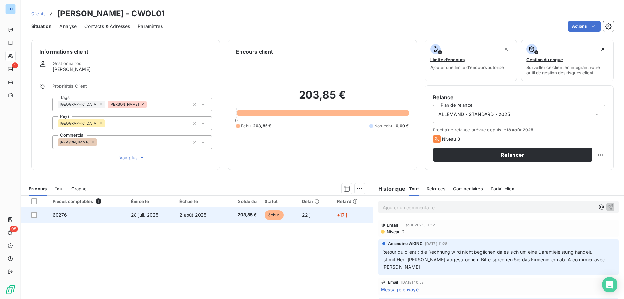
click at [186, 218] on td "2 août 2025" at bounding box center [200, 215] width 48 height 16
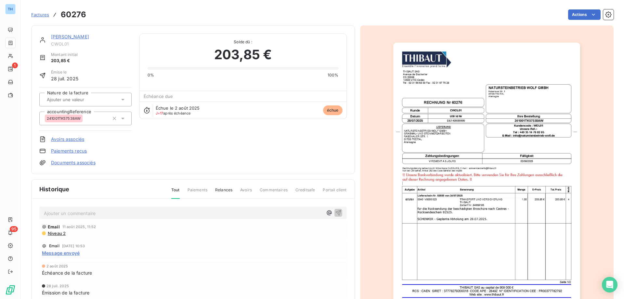
click at [133, 214] on p "Ajouter un commentaire ﻿" at bounding box center [183, 213] width 279 height 8
click at [73, 216] on p "Ajouter un commentaire ﻿" at bounding box center [183, 213] width 279 height 8
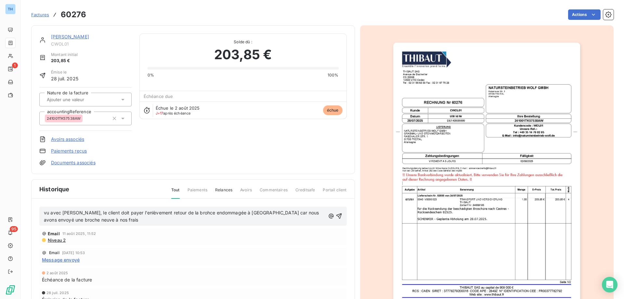
drag, startPoint x: 181, startPoint y: 214, endPoint x: 187, endPoint y: 220, distance: 8.3
click at [181, 214] on span "vu avec Gilles, le client doit payer l'enlèvement retour de la brohce endommagé…" at bounding box center [182, 216] width 277 height 13
click at [154, 219] on p "vu avec Gilles, le client doit payer l'enlèvement retour de la broche endommagé…" at bounding box center [185, 216] width 282 height 15
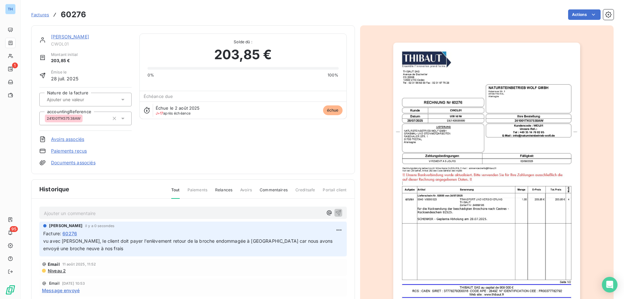
click at [143, 214] on p "Ajouter un commentaire ﻿" at bounding box center [183, 213] width 279 height 8
click at [96, 213] on p "@" at bounding box center [183, 212] width 279 height 7
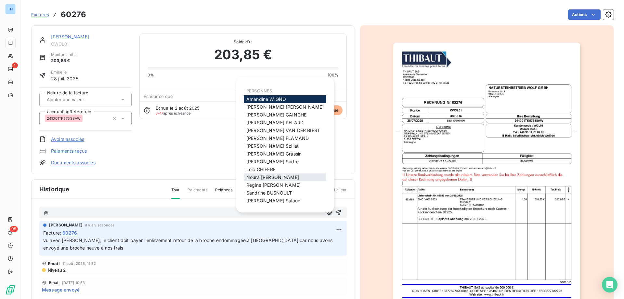
scroll to position [17, 0]
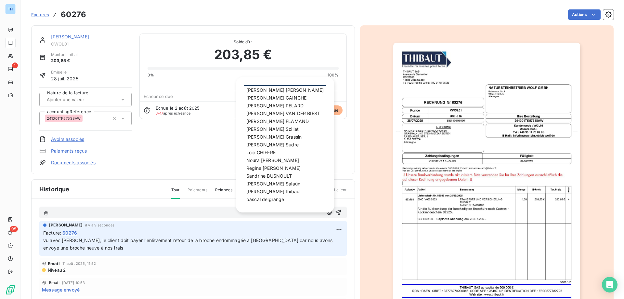
click at [134, 213] on p "@" at bounding box center [183, 212] width 279 height 7
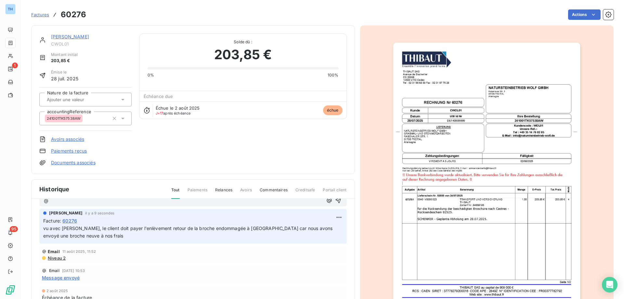
scroll to position [0, 0]
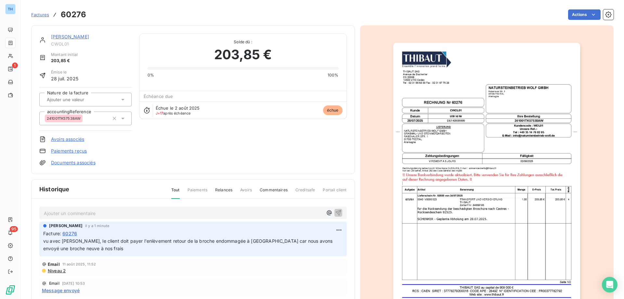
click at [80, 37] on link "WOLF PETRA FREITAL" at bounding box center [70, 37] width 38 height 6
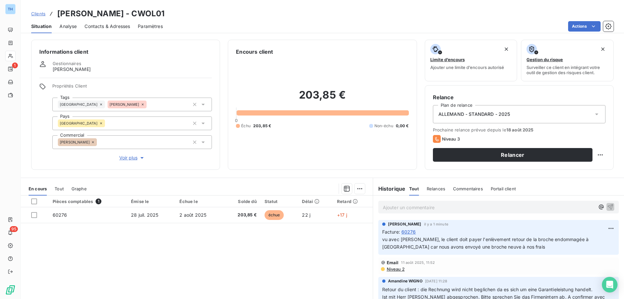
click at [128, 159] on span "Voir plus" at bounding box center [132, 157] width 26 height 7
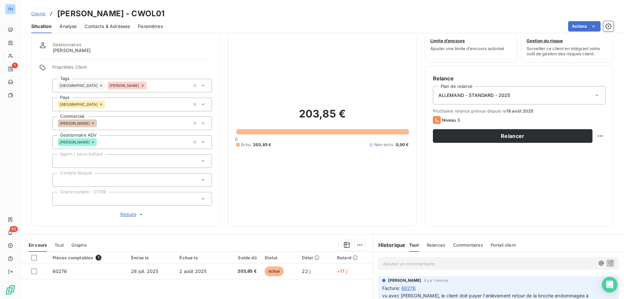
scroll to position [84, 0]
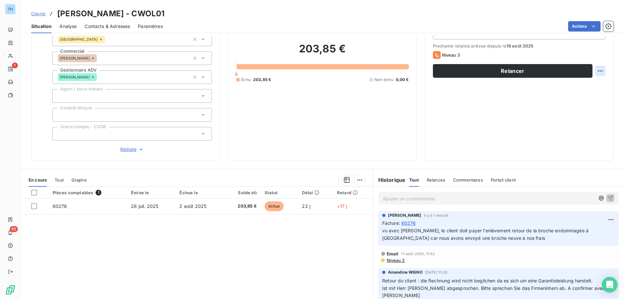
click at [595, 73] on html "TH 1 95 Clients WOLF PETRA FREITAL - CWOL01 Situation Analyse Contacts & Adress…" at bounding box center [312, 149] width 624 height 299
click at [577, 88] on div "Replanifier cette action" at bounding box center [569, 85] width 58 height 10
select select "7"
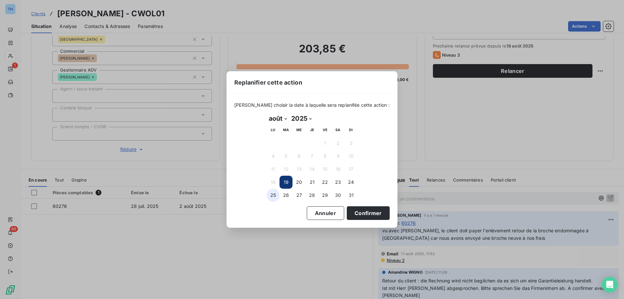
click at [273, 194] on button "25" at bounding box center [273, 195] width 13 height 13
click at [351, 212] on button "Confirmer" at bounding box center [368, 213] width 43 height 14
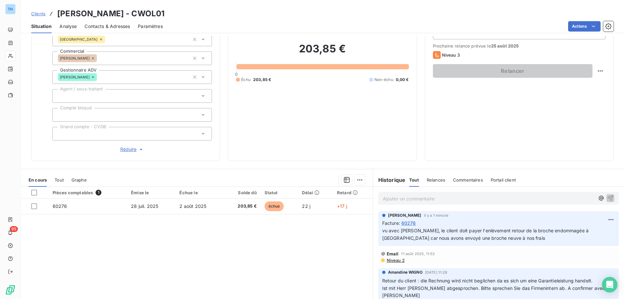
scroll to position [0, 0]
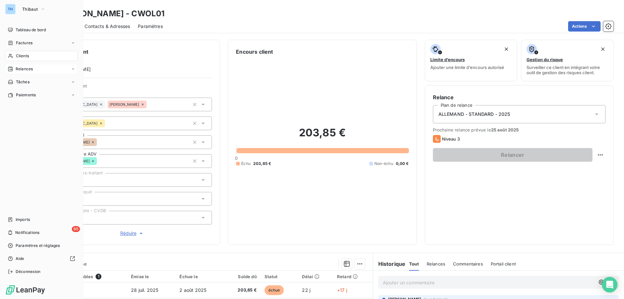
click at [13, 67] on div "Relances" at bounding box center [20, 69] width 25 height 6
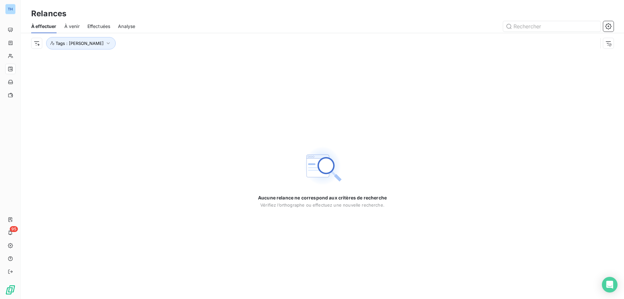
drag, startPoint x: 166, startPoint y: 47, endPoint x: 152, endPoint y: 45, distance: 14.2
click at [166, 47] on div "Tags : Amandine Wigno" at bounding box center [314, 43] width 567 height 12
click at [111, 40] on button "Tags : Amandine Wigno" at bounding box center [81, 43] width 70 height 12
click at [159, 60] on icon at bounding box center [159, 60] width 4 height 4
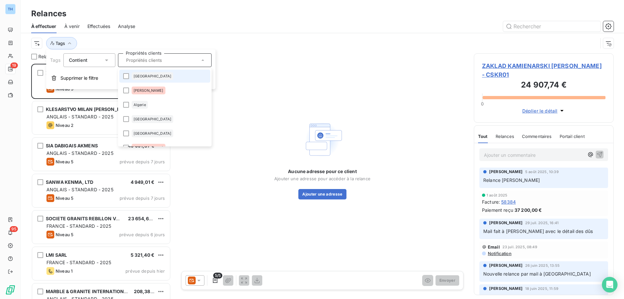
scroll to position [230, 135]
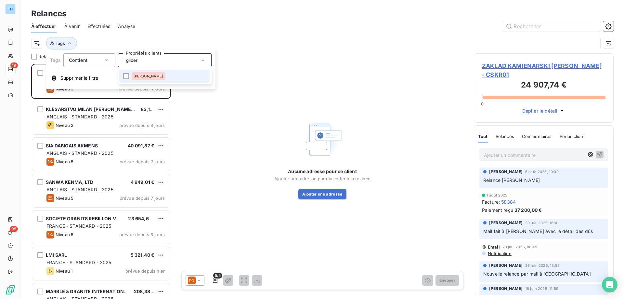
type input "gilber"
click at [163, 73] on li "[PERSON_NAME]" at bounding box center [164, 76] width 91 height 13
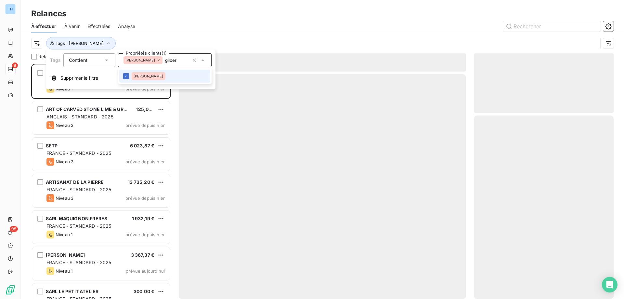
scroll to position [230, 135]
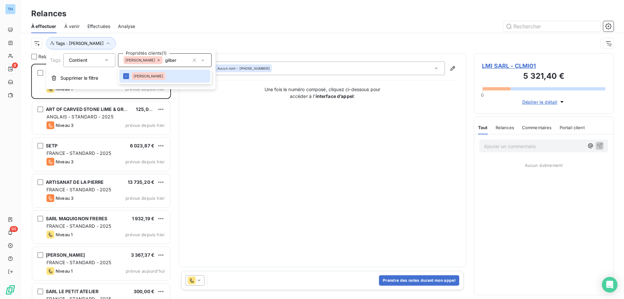
click at [192, 34] on div "Tags : Noura Gilbert" at bounding box center [322, 43] width 583 height 20
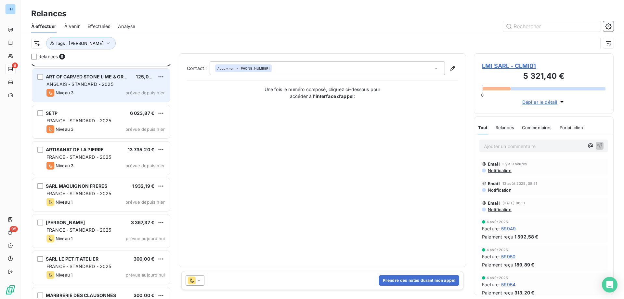
scroll to position [57, 0]
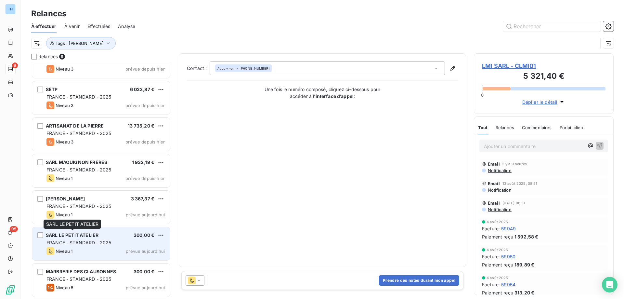
click at [101, 240] on span "FRANCE - STANDARD - 2025" at bounding box center [79, 243] width 65 height 6
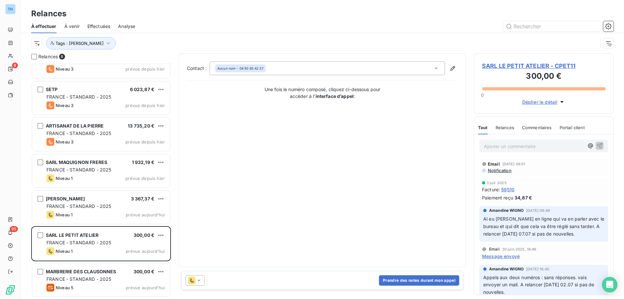
click at [501, 64] on span "SARL LE PETIT ATELIER - CPET11" at bounding box center [544, 65] width 124 height 9
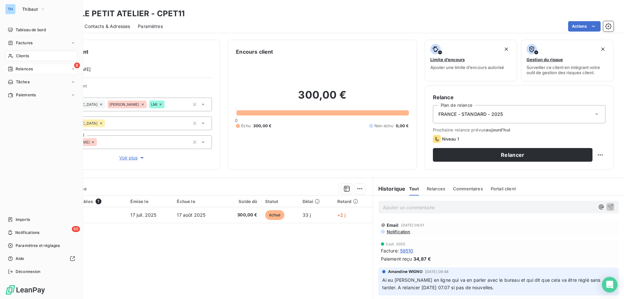
click at [17, 66] on span "Relances" at bounding box center [24, 69] width 17 height 6
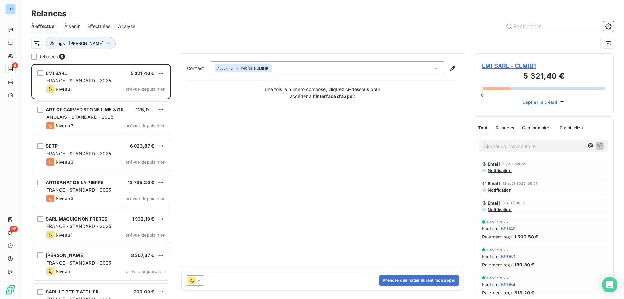
scroll to position [57, 0]
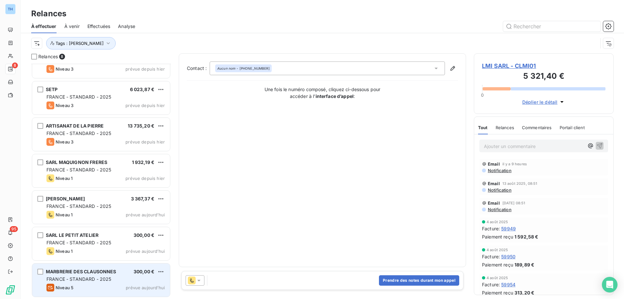
click at [105, 276] on span "FRANCE - STANDARD - 2025" at bounding box center [79, 279] width 65 height 6
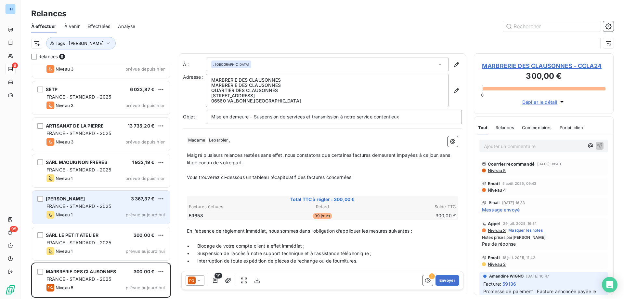
click at [97, 199] on div "VEYSSIERE GEORGES 3 367,37 €" at bounding box center [106, 199] width 118 height 6
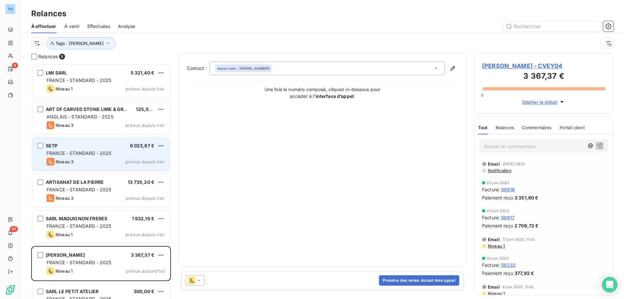
click at [115, 152] on div "FRANCE - STANDARD - 2025" at bounding box center [106, 153] width 118 height 7
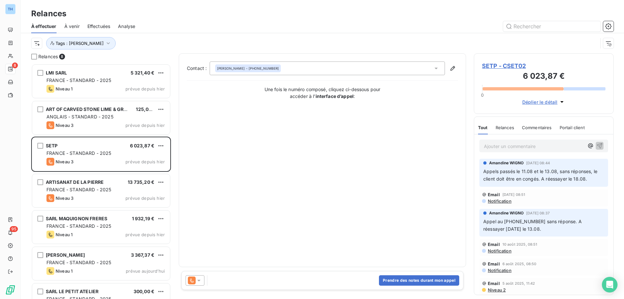
click at [513, 61] on span "SETP - CSET02" at bounding box center [544, 65] width 124 height 9
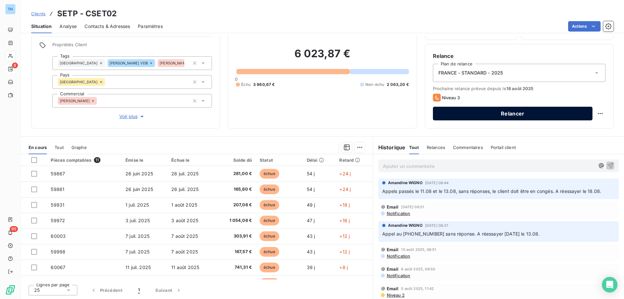
click at [479, 115] on button "Relancer" at bounding box center [513, 114] width 160 height 14
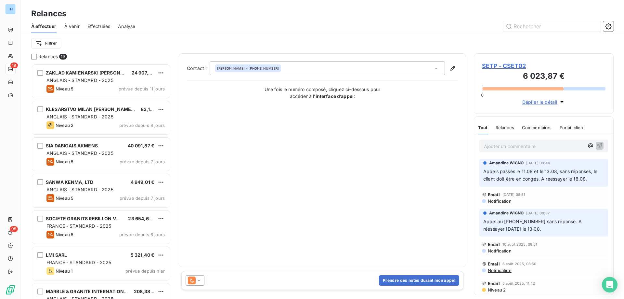
scroll to position [230, 135]
click at [199, 280] on icon at bounding box center [198, 281] width 3 height 2
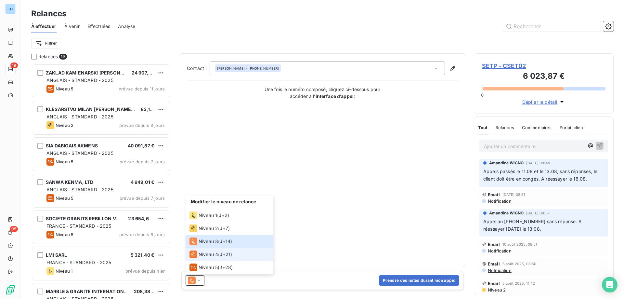
click at [223, 256] on span "J+21 )" at bounding box center [226, 254] width 12 height 7
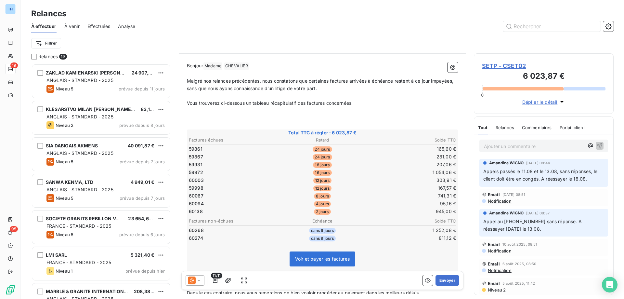
scroll to position [0, 0]
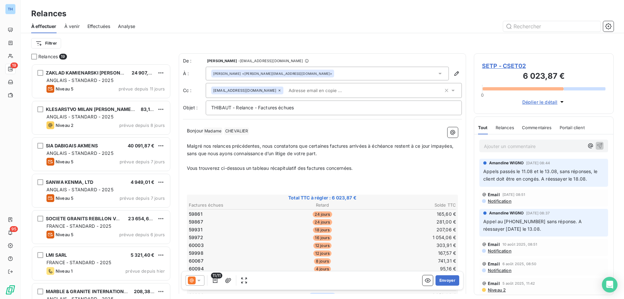
click at [279, 90] on icon at bounding box center [280, 90] width 2 height 2
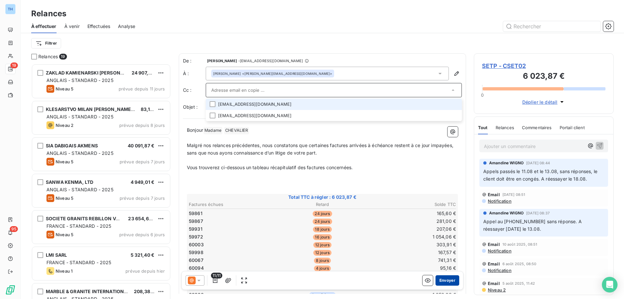
click at [446, 282] on button "Envoyer" at bounding box center [448, 280] width 24 height 10
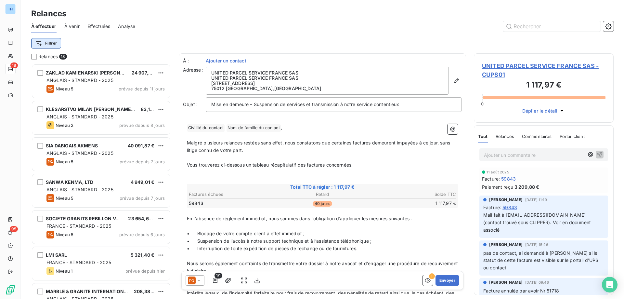
click at [57, 44] on html "TH 18 95 Relances À effectuer À venir Effectuées Analyse Filtrer Relances 18 ZA…" at bounding box center [312, 149] width 624 height 299
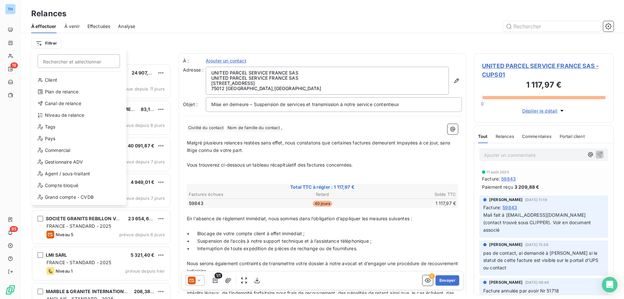
click at [99, 42] on html "TH 18 95 Relances À effectuer À venir Effectuées Analyse Filtrer Rechercher et …" at bounding box center [312, 149] width 624 height 299
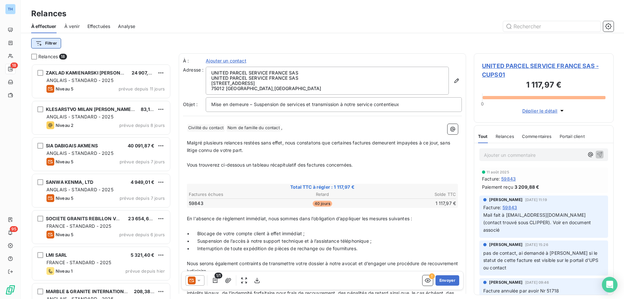
click at [57, 43] on html "TH 18 95 Relances À effectuer À venir Effectuées Analyse Filtrer Relances 18 ZA…" at bounding box center [312, 149] width 624 height 299
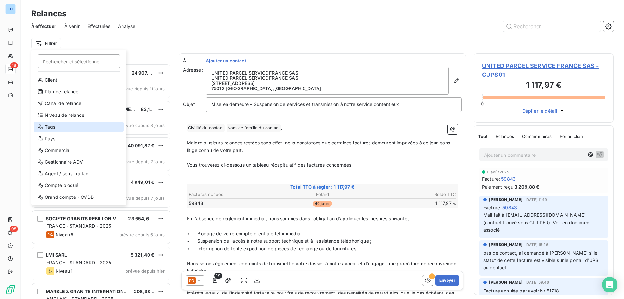
click at [63, 126] on div "Tags" at bounding box center [79, 127] width 90 height 10
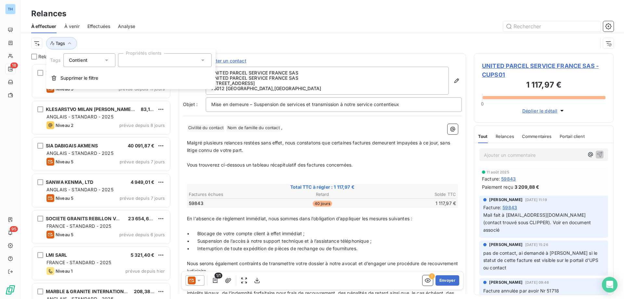
click at [158, 60] on div at bounding box center [165, 60] width 94 height 14
type input "gil"
click at [158, 76] on div "[PERSON_NAME]" at bounding box center [149, 76] width 34 height 8
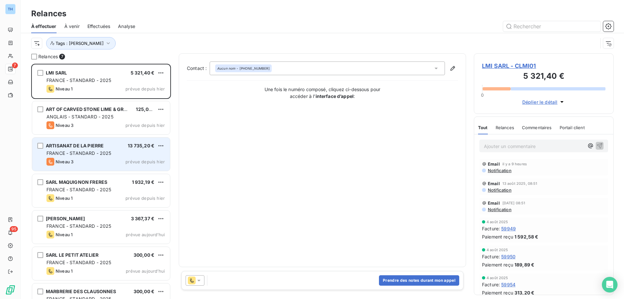
click at [103, 149] on div "ARTISANAT DE LA PIERRE" at bounding box center [75, 145] width 58 height 7
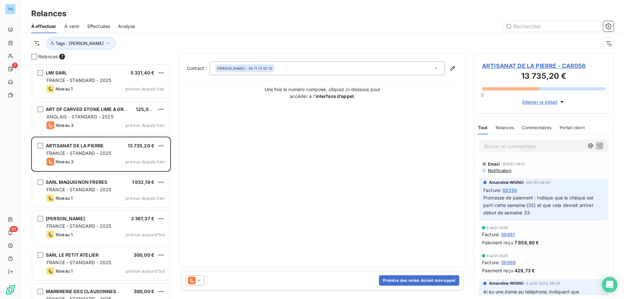
click at [508, 66] on span "ARTISANAT DE LA PIERRE - CAR056" at bounding box center [544, 65] width 124 height 9
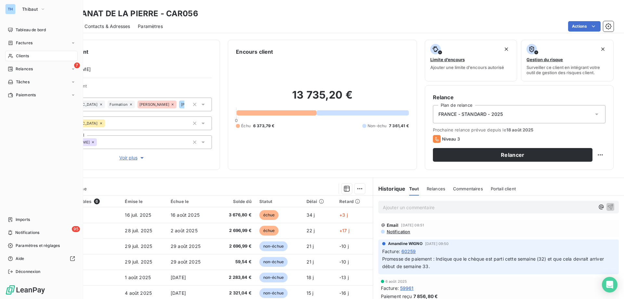
drag, startPoint x: 9, startPoint y: 69, endPoint x: 73, endPoint y: 123, distance: 83.3
click at [9, 69] on icon at bounding box center [10, 68] width 5 height 5
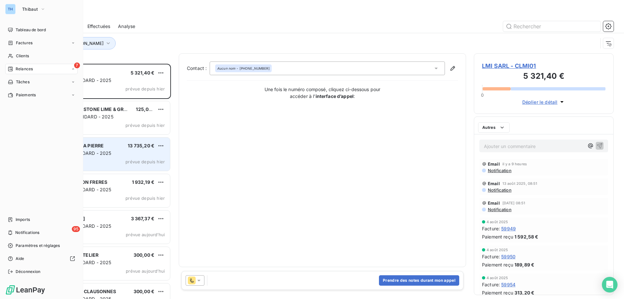
scroll to position [230, 135]
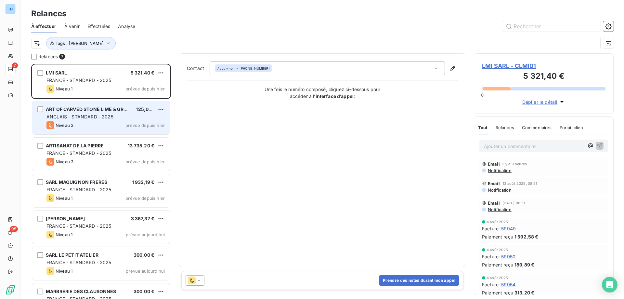
click at [108, 115] on span "ANGLAIS - STANDARD - 2025" at bounding box center [80, 117] width 67 height 6
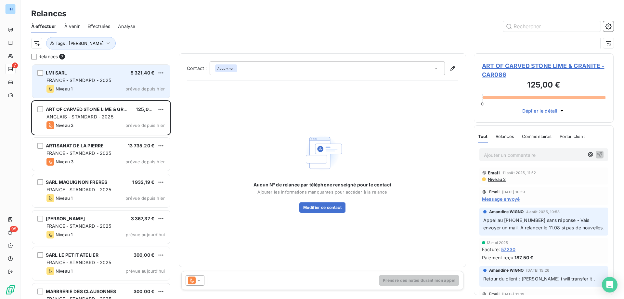
click at [103, 89] on div "Niveau 1 prévue depuis hier" at bounding box center [106, 89] width 118 height 8
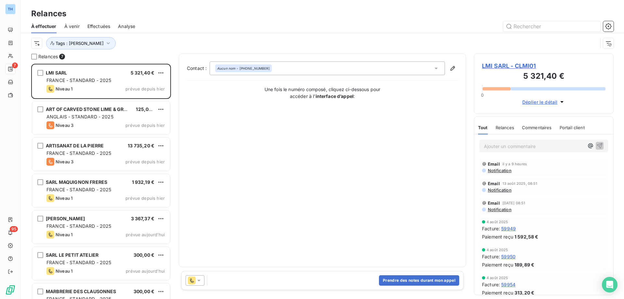
click at [518, 66] on span "LMI SARL - CLMI01" at bounding box center [544, 65] width 124 height 9
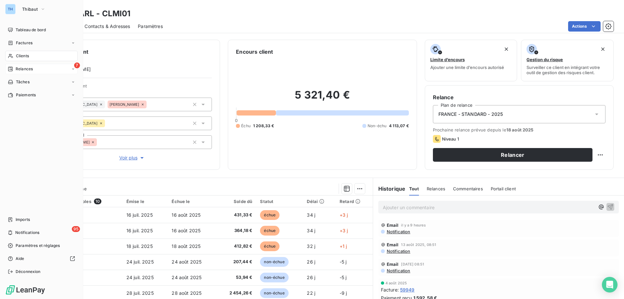
click at [15, 67] on div "Relances" at bounding box center [20, 69] width 25 height 6
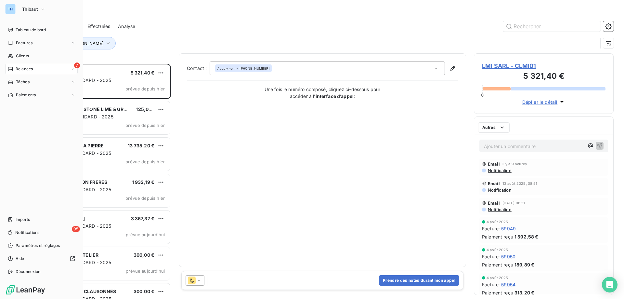
scroll to position [230, 135]
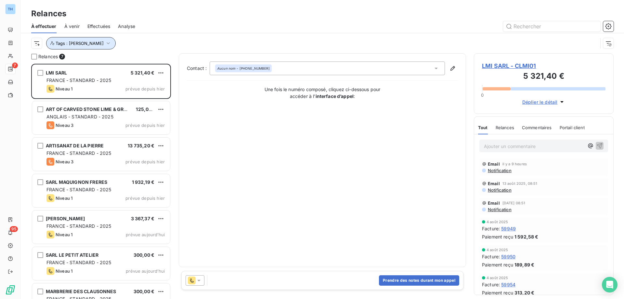
click at [104, 42] on button "Tags : Noura Gilbert" at bounding box center [81, 43] width 70 height 12
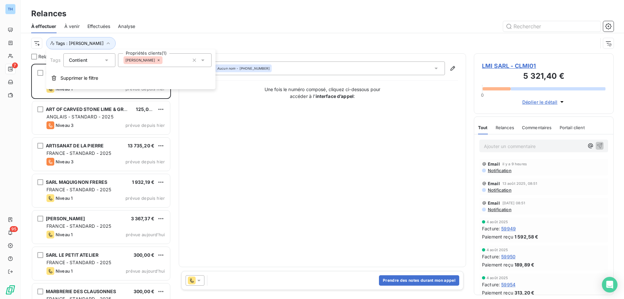
drag, startPoint x: 150, startPoint y: 59, endPoint x: 148, endPoint y: 38, distance: 20.2
click at [157, 59] on icon at bounding box center [159, 60] width 4 height 4
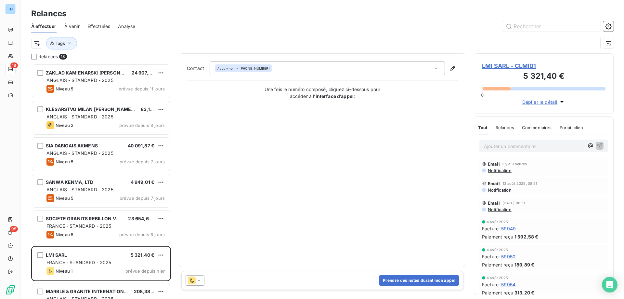
click at [148, 38] on div "Tags" at bounding box center [314, 43] width 567 height 12
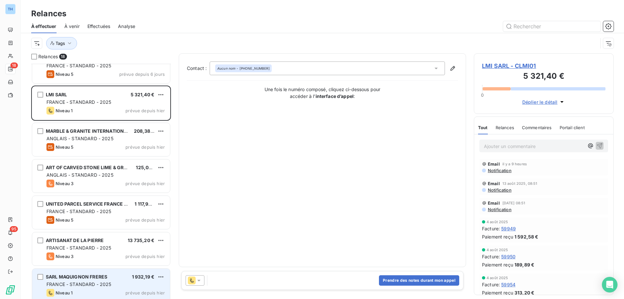
scroll to position [0, 0]
